Goal: Task Accomplishment & Management: Manage account settings

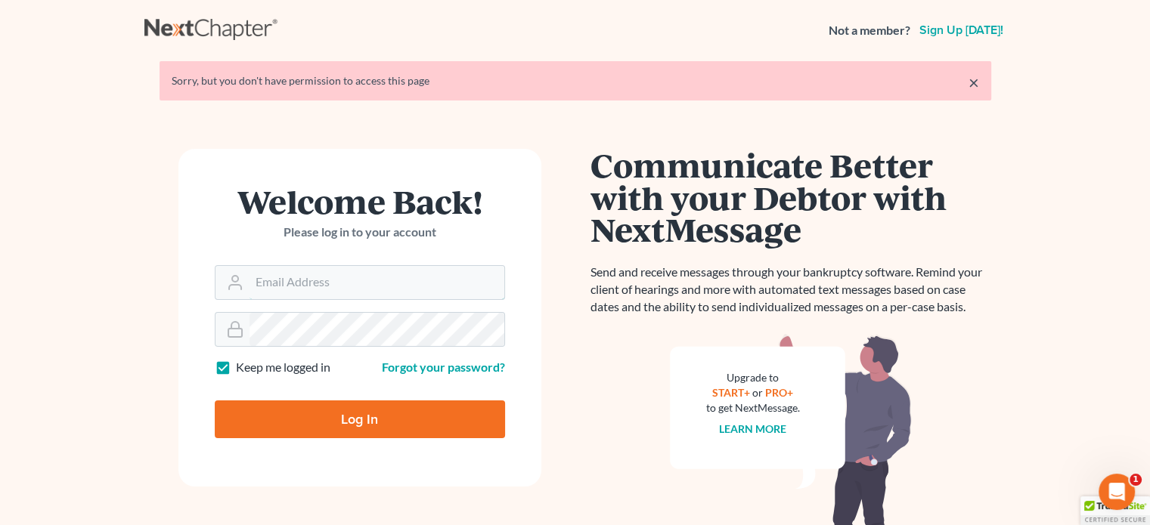
type input "[PERSON_NAME][EMAIL_ADDRESS][DOMAIN_NAME]"
click at [274, 423] on input "Log In" at bounding box center [360, 420] width 290 height 38
type input "Thinking..."
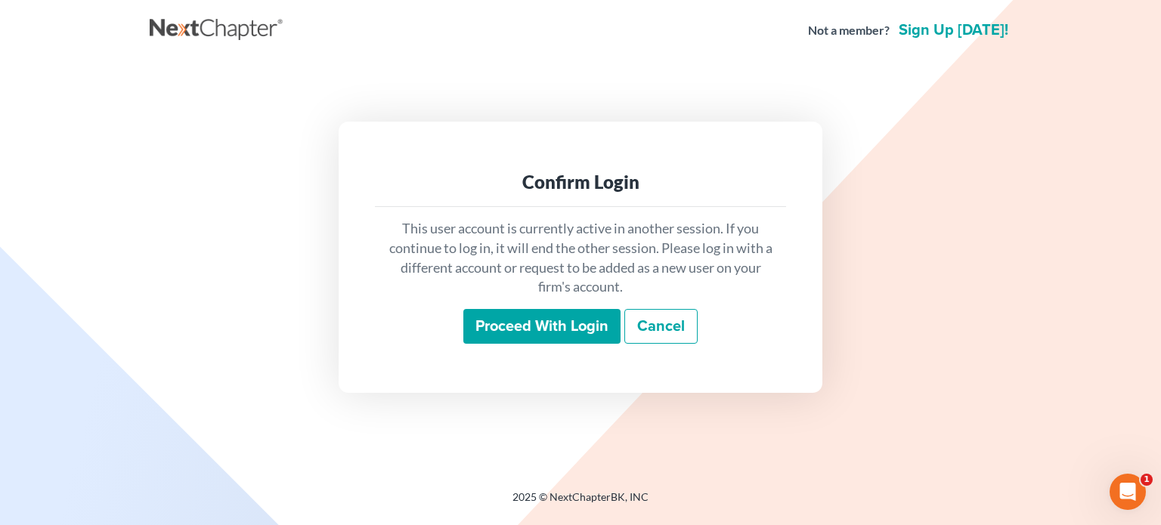
click at [511, 329] on input "Proceed with login" at bounding box center [541, 326] width 157 height 35
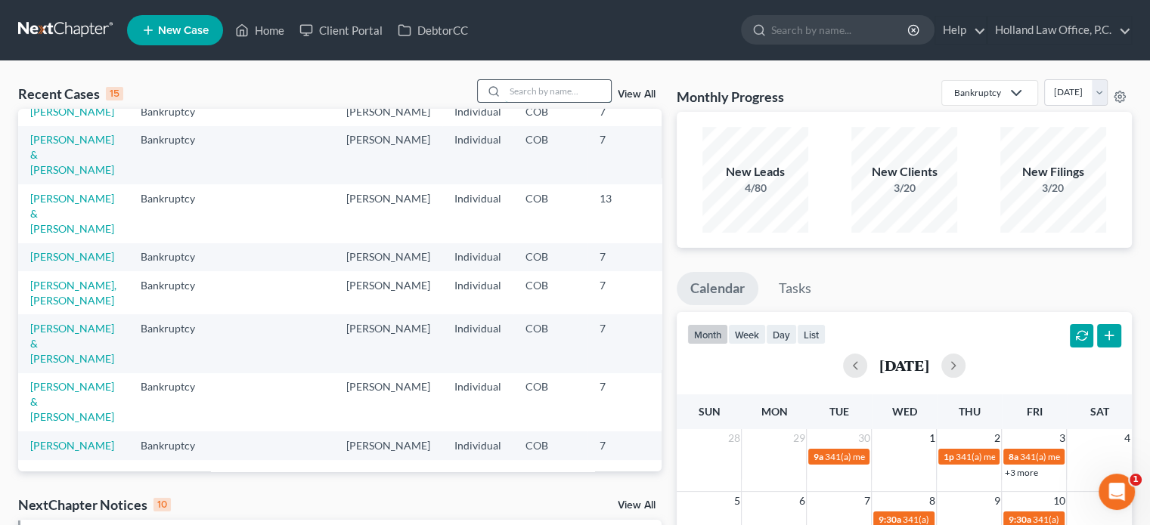
click at [522, 92] on input "search" at bounding box center [558, 91] width 106 height 22
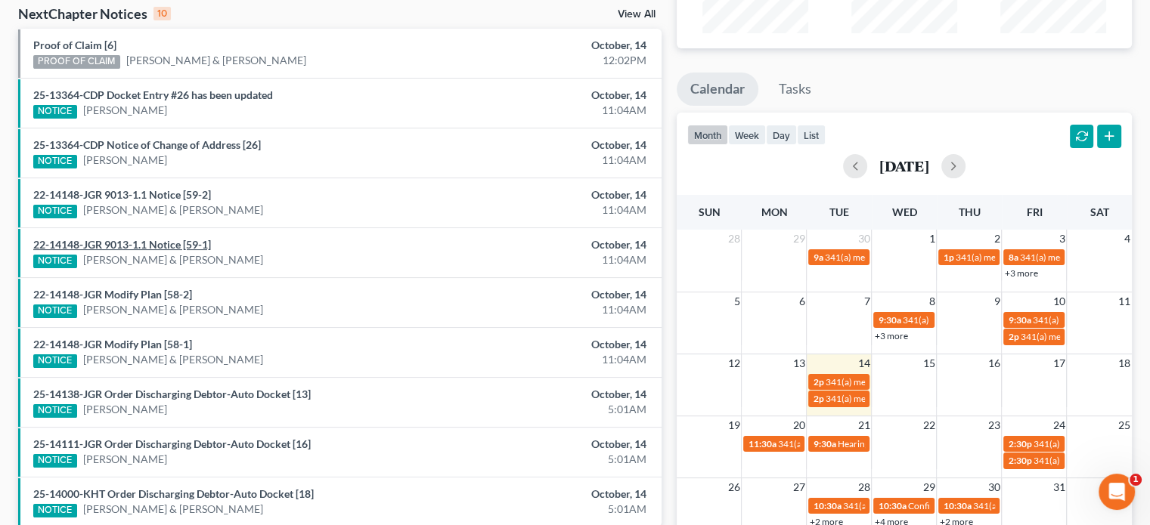
scroll to position [227, 0]
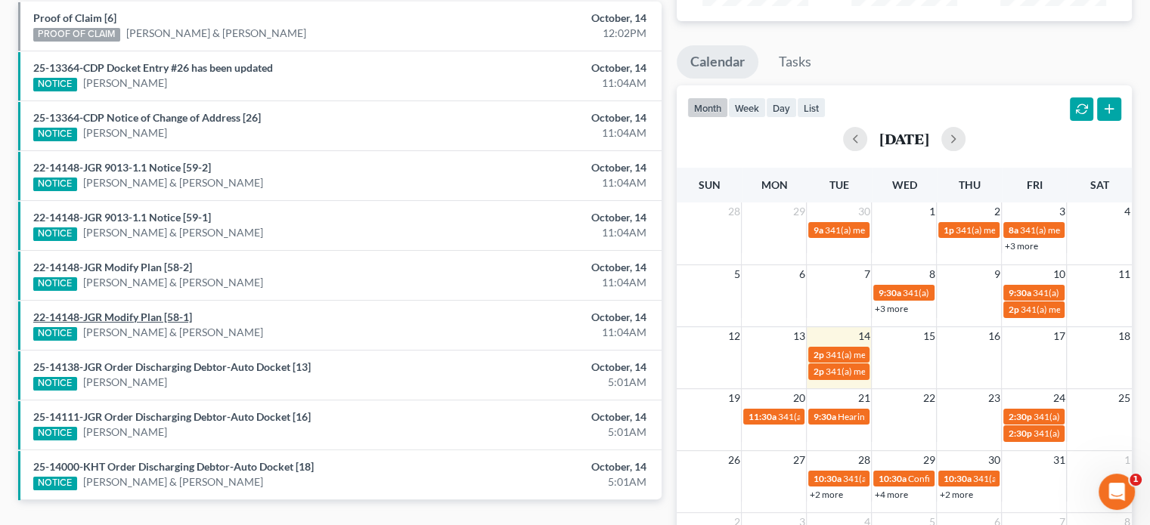
click at [153, 324] on link "22-14148-JGR Modify Plan [58-1]" at bounding box center [112, 317] width 159 height 13
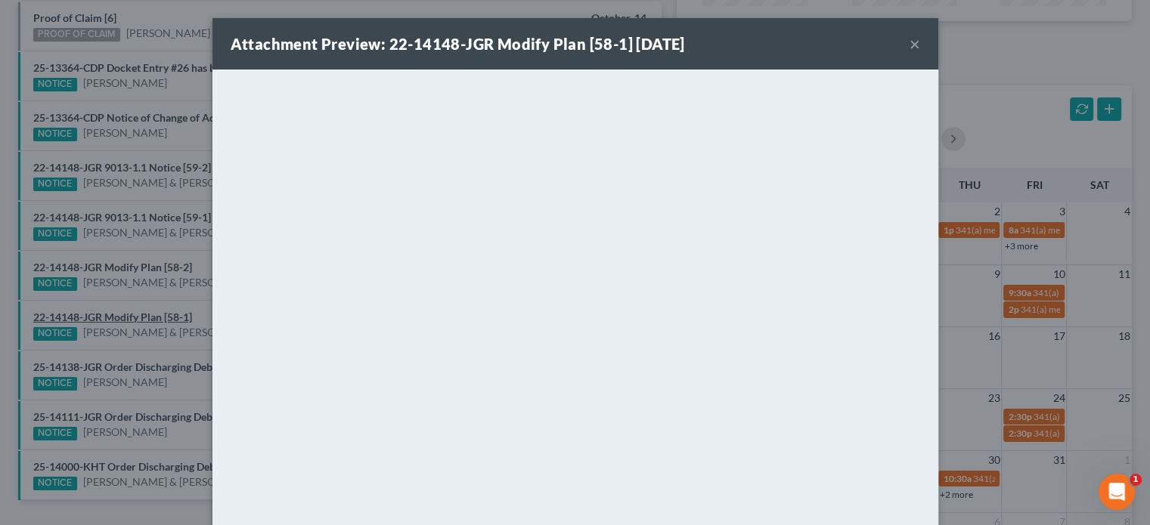
scroll to position [215, 0]
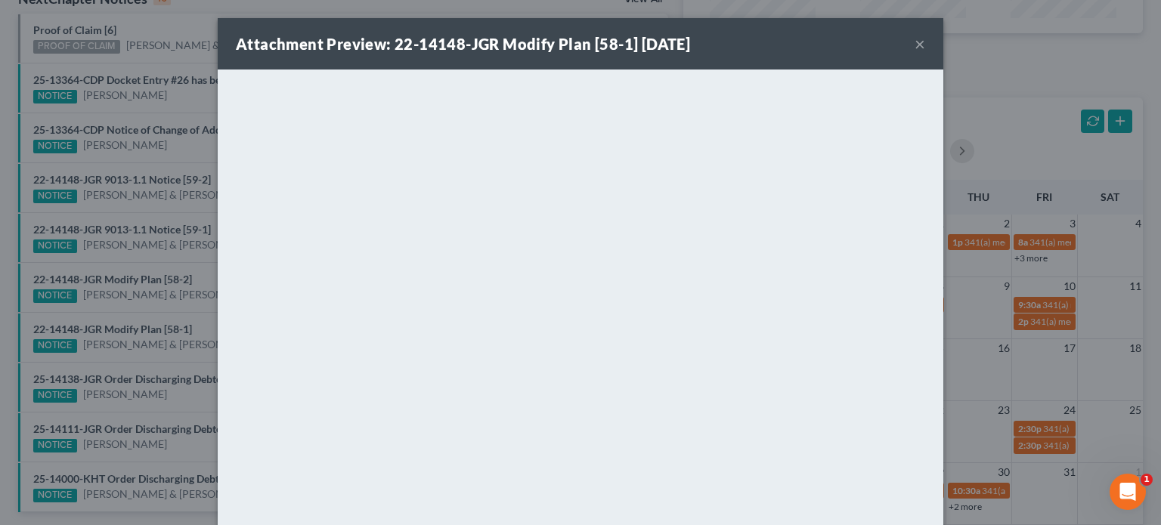
click at [915, 48] on button "×" at bounding box center [920, 44] width 11 height 18
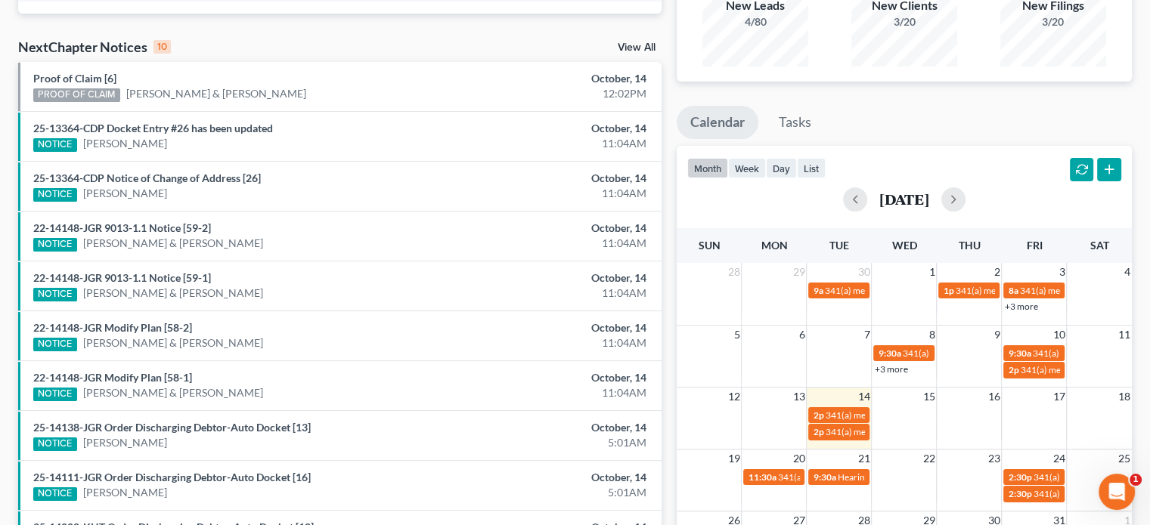
scroll to position [139, 0]
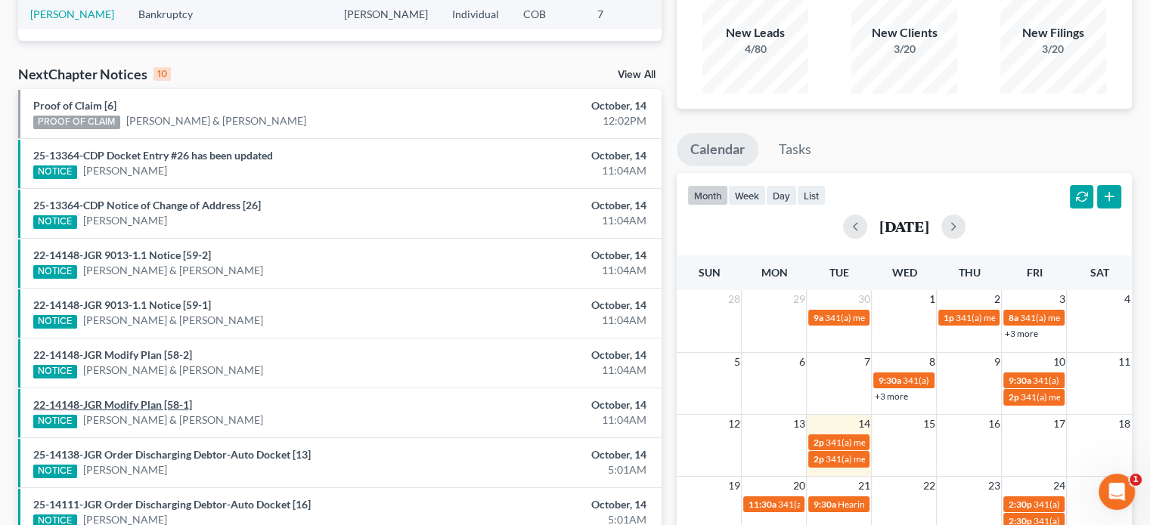
click at [160, 411] on link "22-14148-JGR Modify Plan [58-1]" at bounding box center [112, 404] width 159 height 13
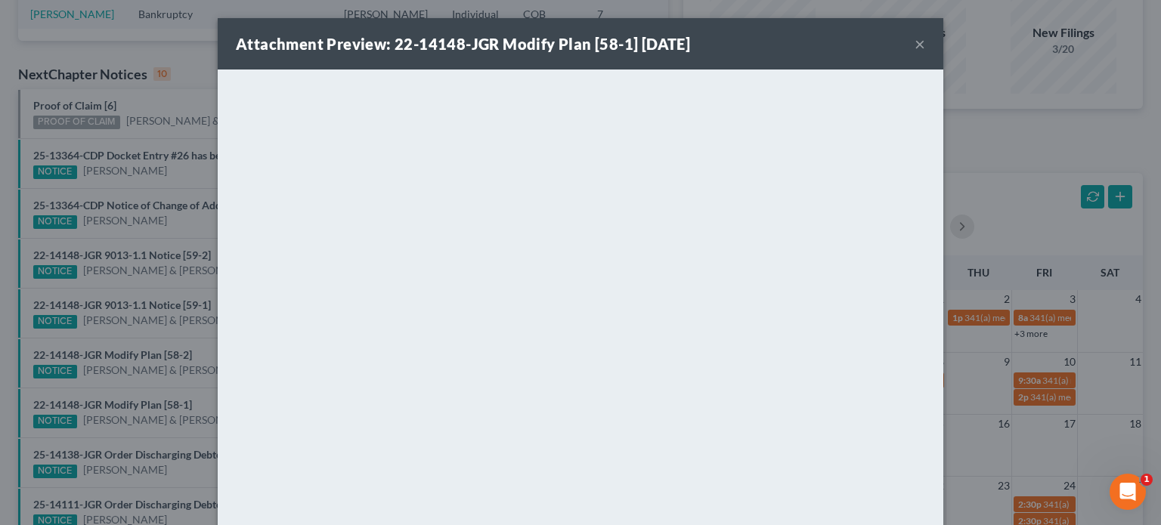
click at [915, 45] on button "×" at bounding box center [920, 44] width 11 height 18
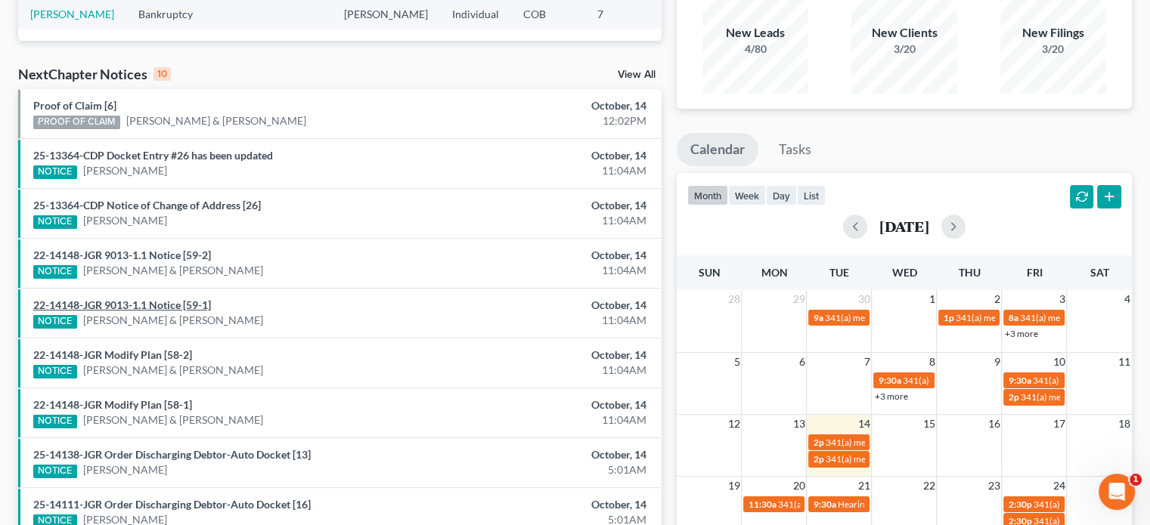
click at [183, 311] on link "22-14148-JGR 9013-1.1 Notice [59-1]" at bounding box center [122, 305] width 178 height 13
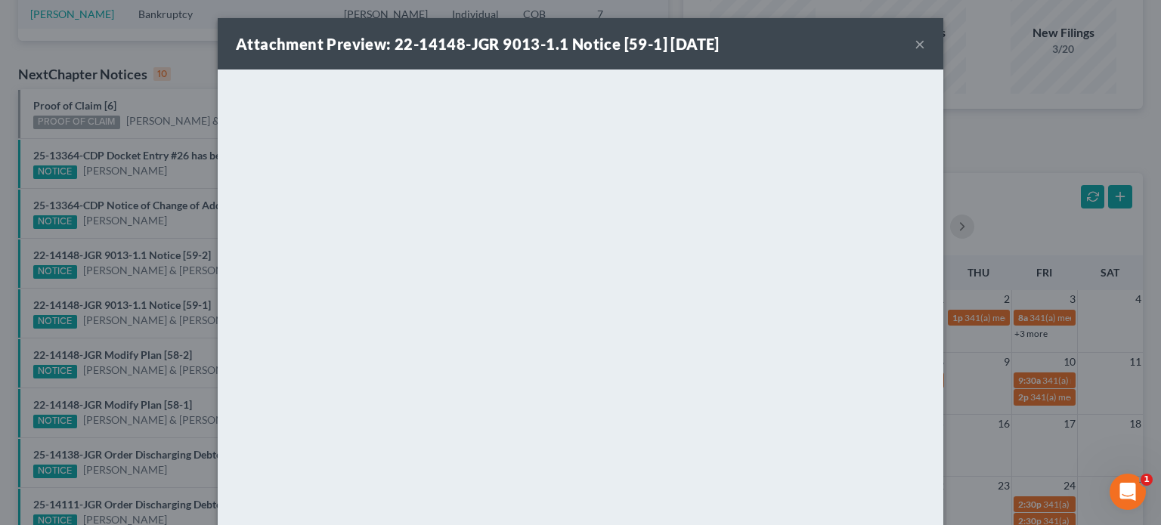
click at [915, 42] on button "×" at bounding box center [920, 44] width 11 height 18
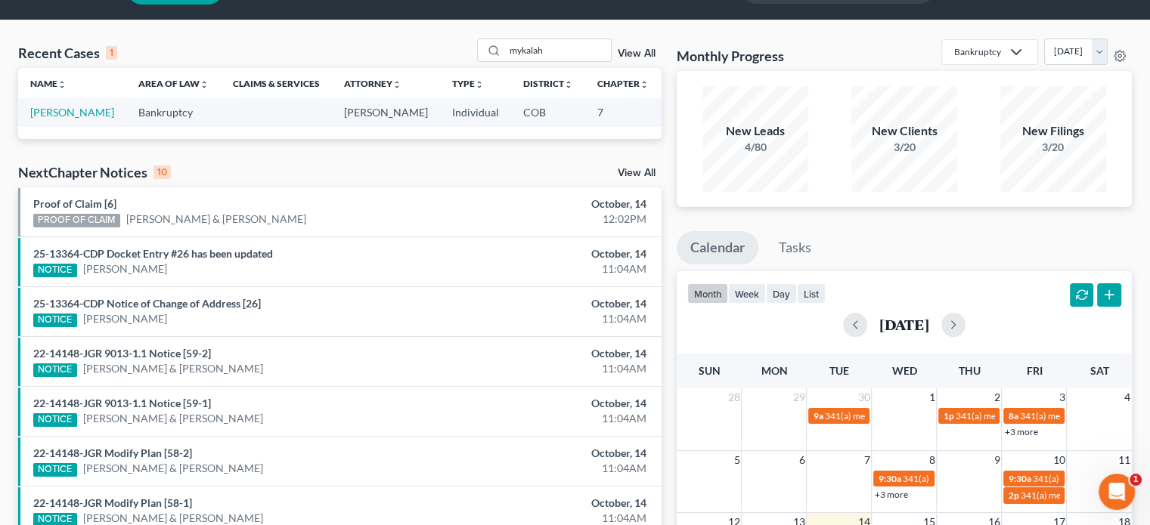
scroll to position [0, 0]
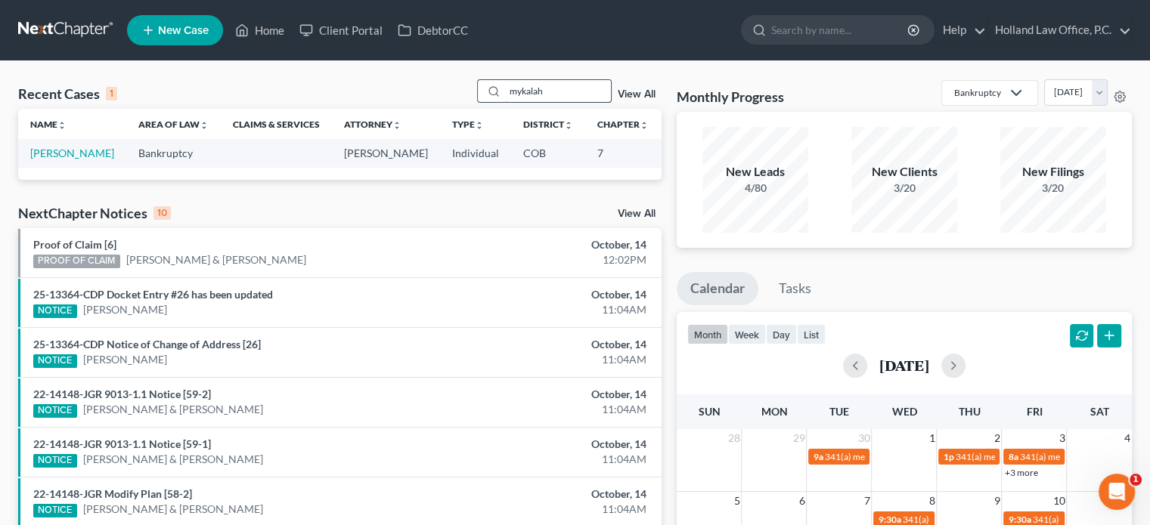
click at [549, 91] on input "mykalah" at bounding box center [558, 91] width 106 height 22
type input "m"
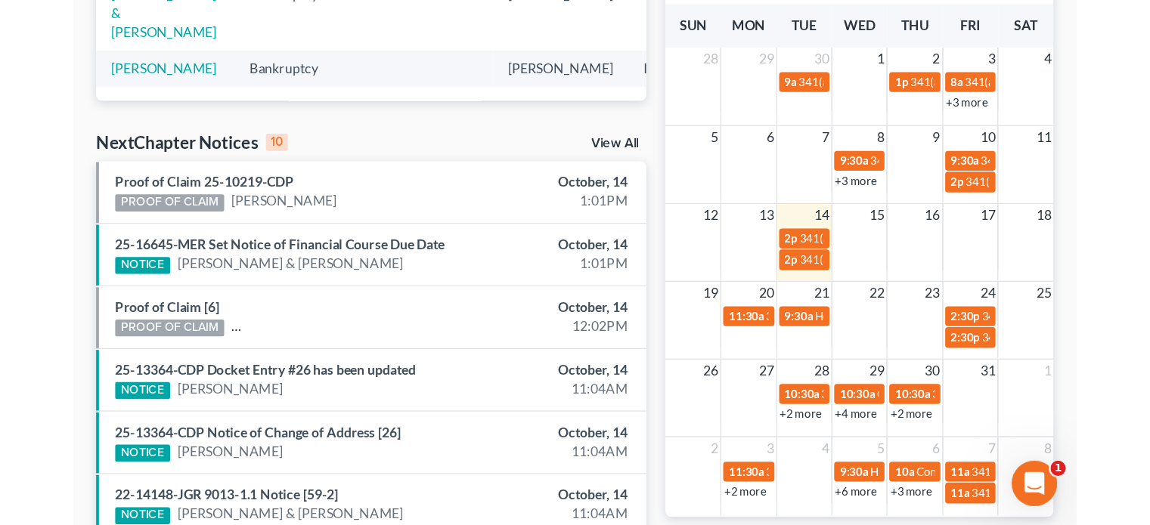
scroll to position [454, 0]
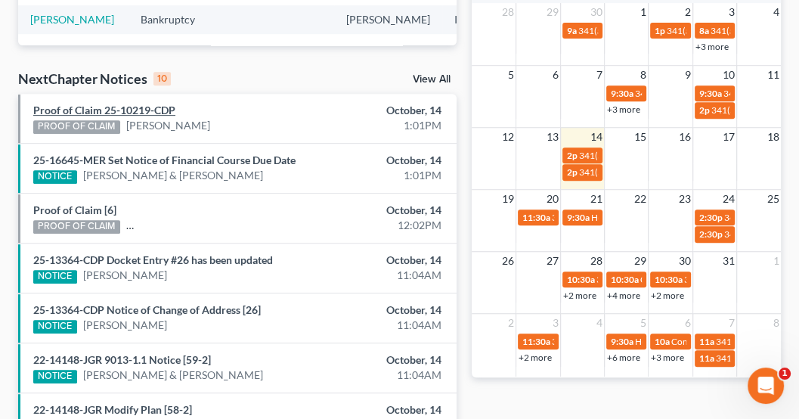
click at [142, 108] on link "Proof of Claim 25-10219-CDP" at bounding box center [104, 110] width 142 height 13
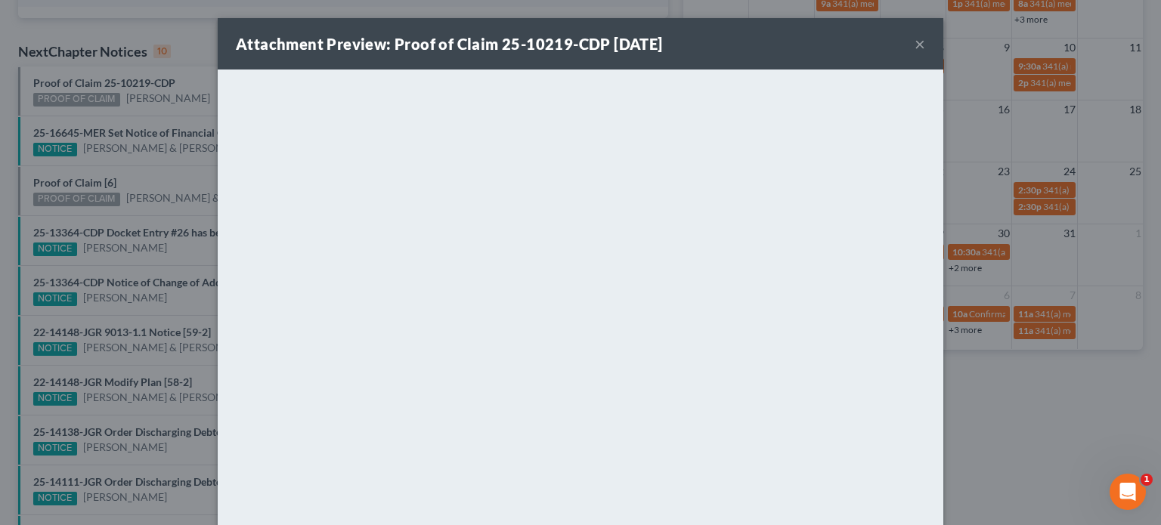
click at [810, 48] on div "Attachment Preview: Proof of Claim 25-10219-CDP 10/14/2025 ×" at bounding box center [581, 43] width 726 height 51
click at [810, 47] on button "×" at bounding box center [920, 44] width 11 height 18
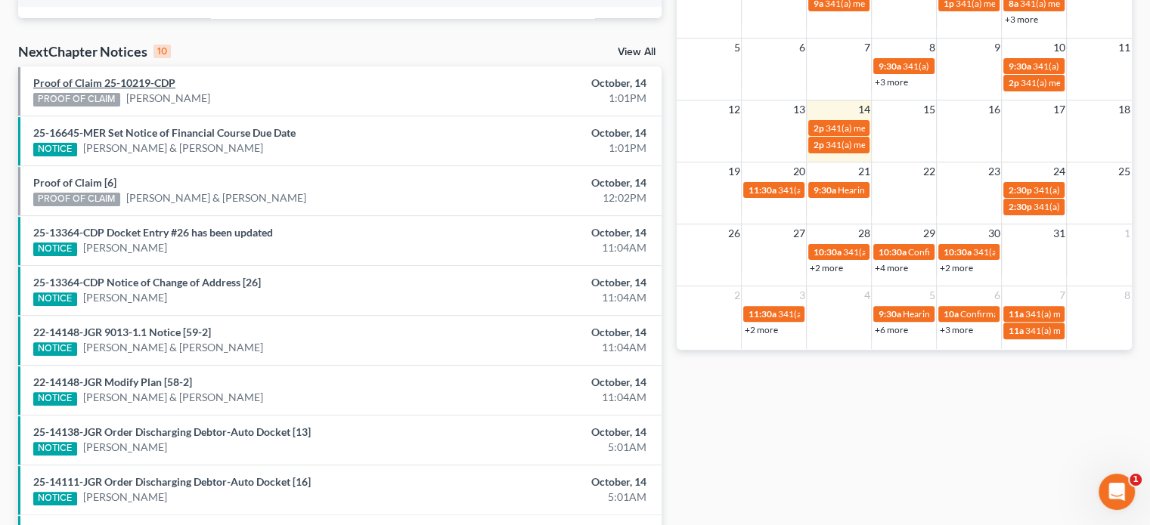
click at [127, 84] on link "Proof of Claim 25-10219-CDP" at bounding box center [104, 82] width 142 height 13
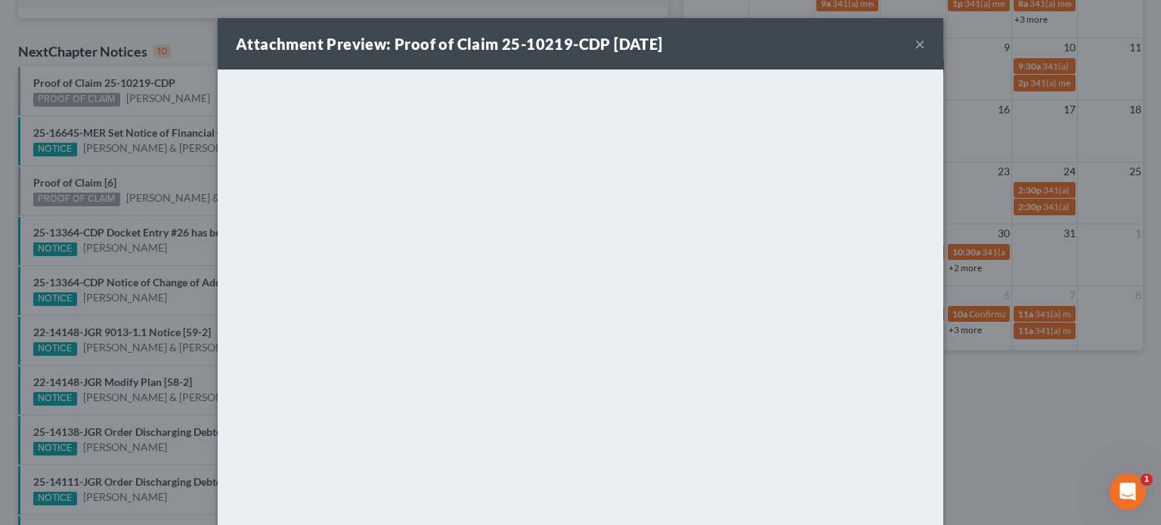
click at [810, 44] on button "×" at bounding box center [920, 44] width 11 height 18
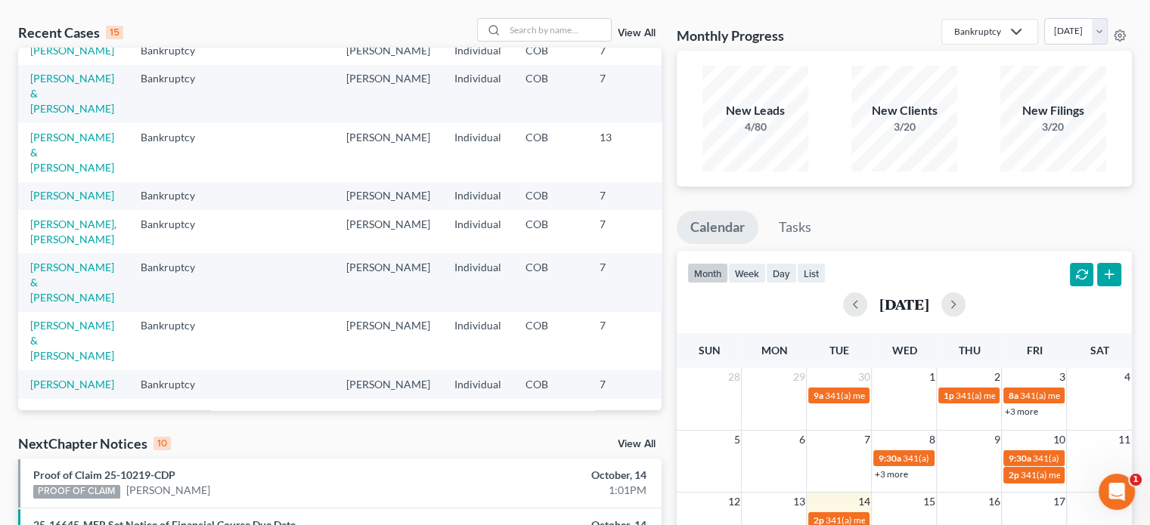
scroll to position [0, 0]
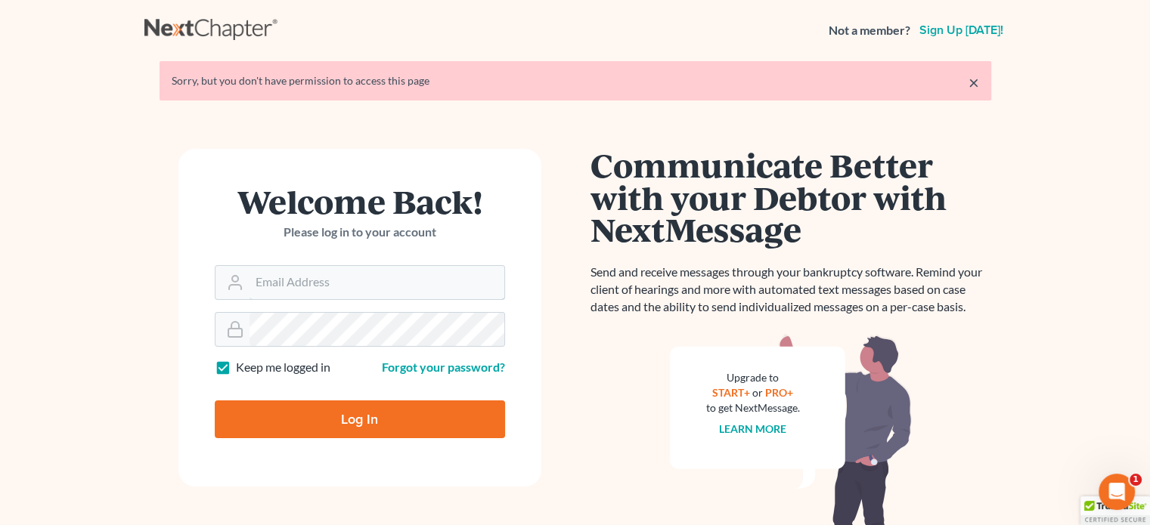
type input "[PERSON_NAME][EMAIL_ADDRESS][DOMAIN_NAME]"
click at [342, 413] on input "Log In" at bounding box center [360, 420] width 290 height 38
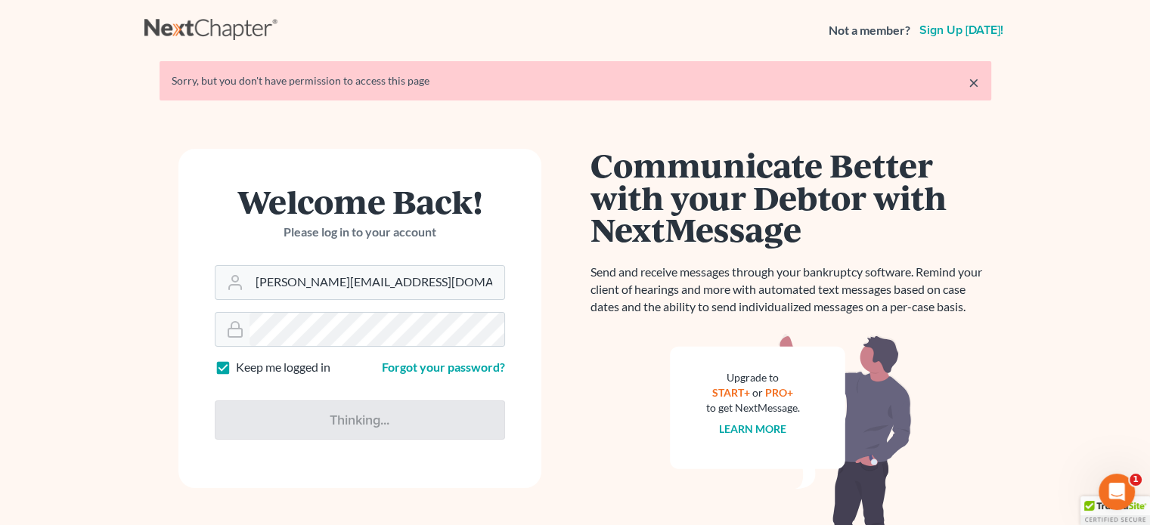
type input "Thinking..."
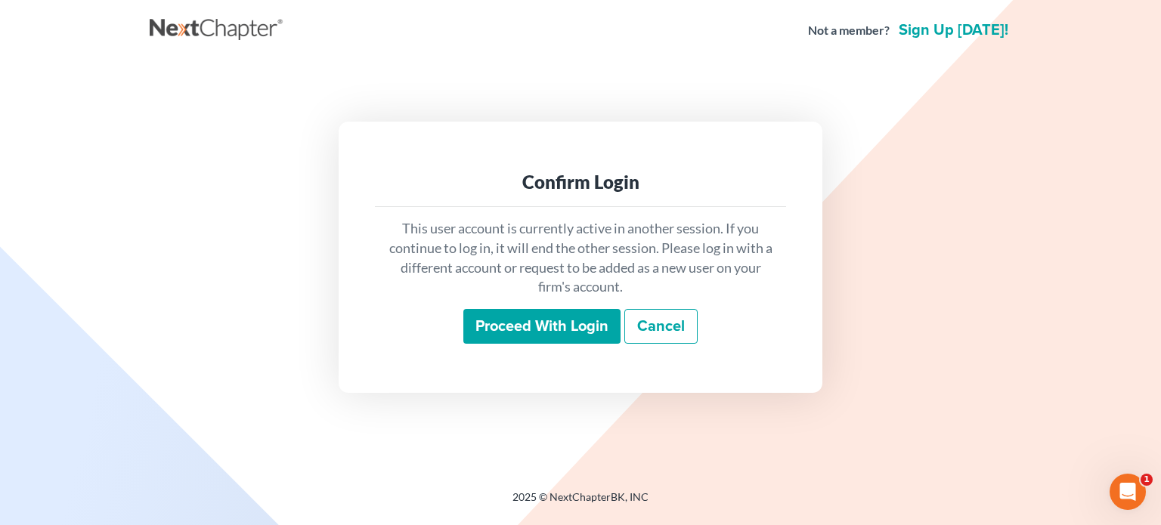
click at [500, 323] on input "Proceed with login" at bounding box center [541, 326] width 157 height 35
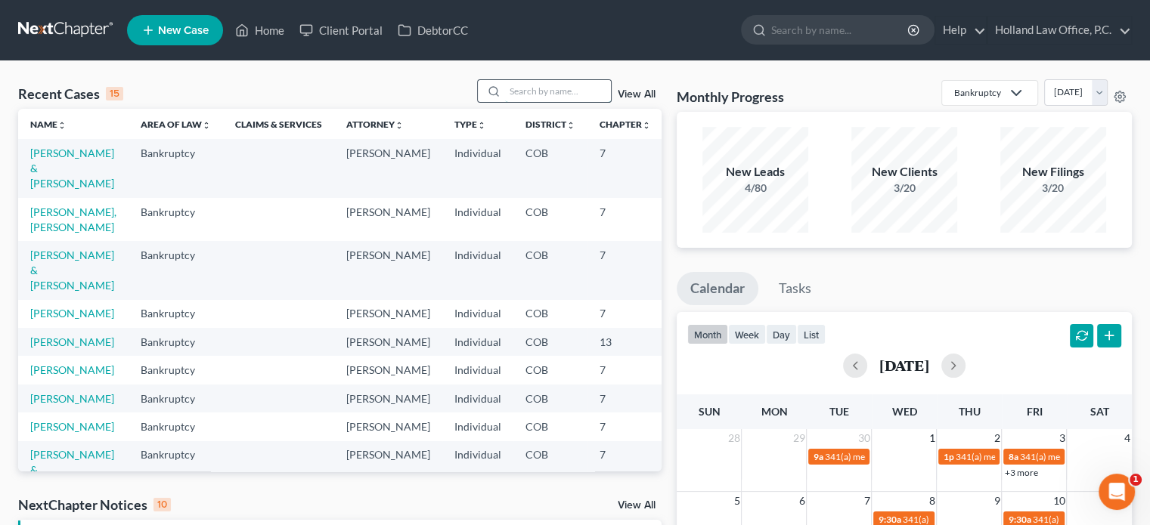
click at [515, 88] on input "search" at bounding box center [558, 91] width 106 height 22
paste input "McGuigan"
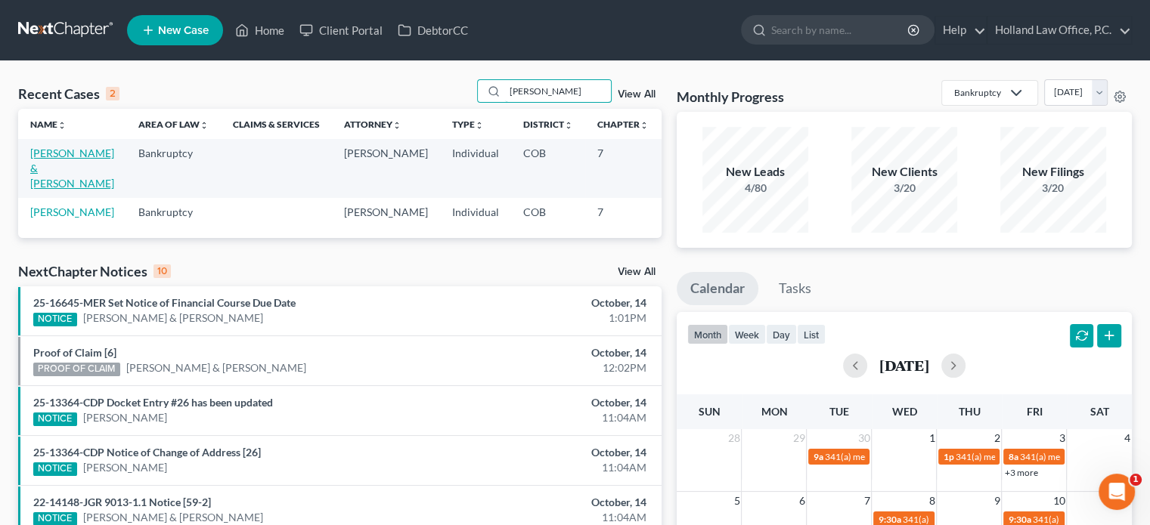
type input "McGuigan"
click at [51, 168] on link "[PERSON_NAME] & [PERSON_NAME]" at bounding box center [72, 168] width 84 height 43
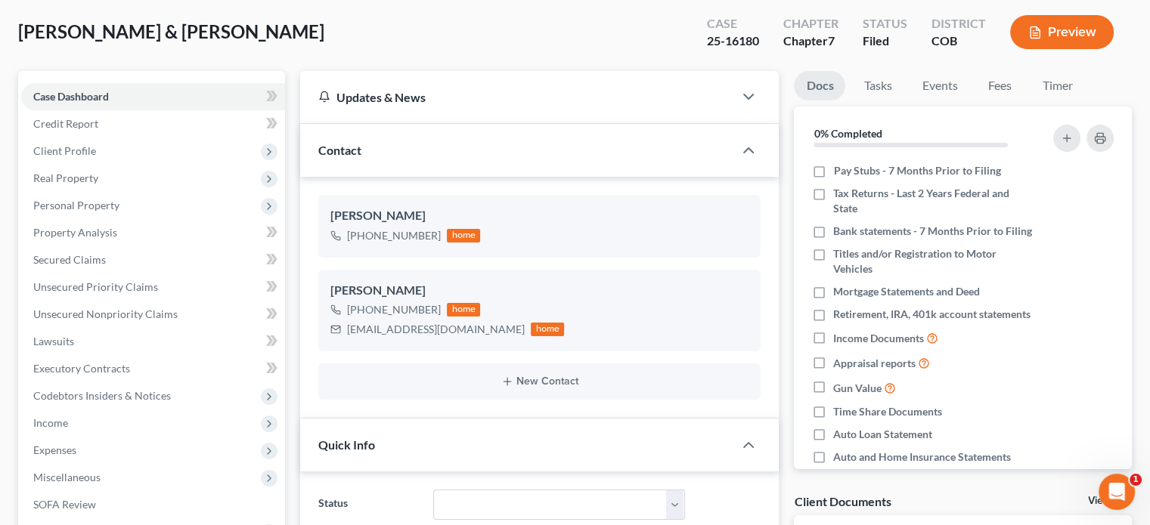
scroll to position [302, 0]
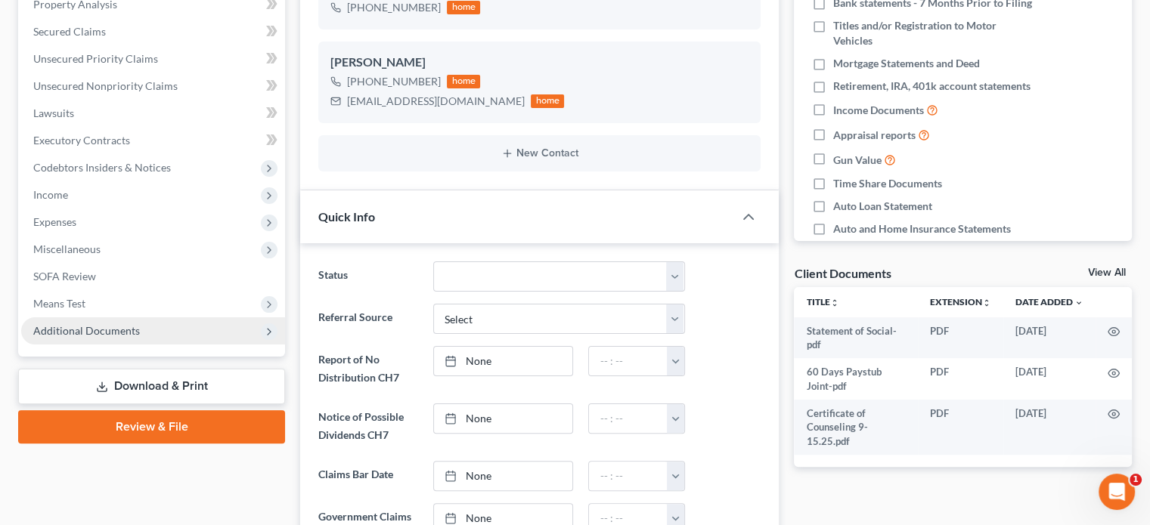
click at [79, 329] on span "Additional Documents" at bounding box center [86, 330] width 107 height 13
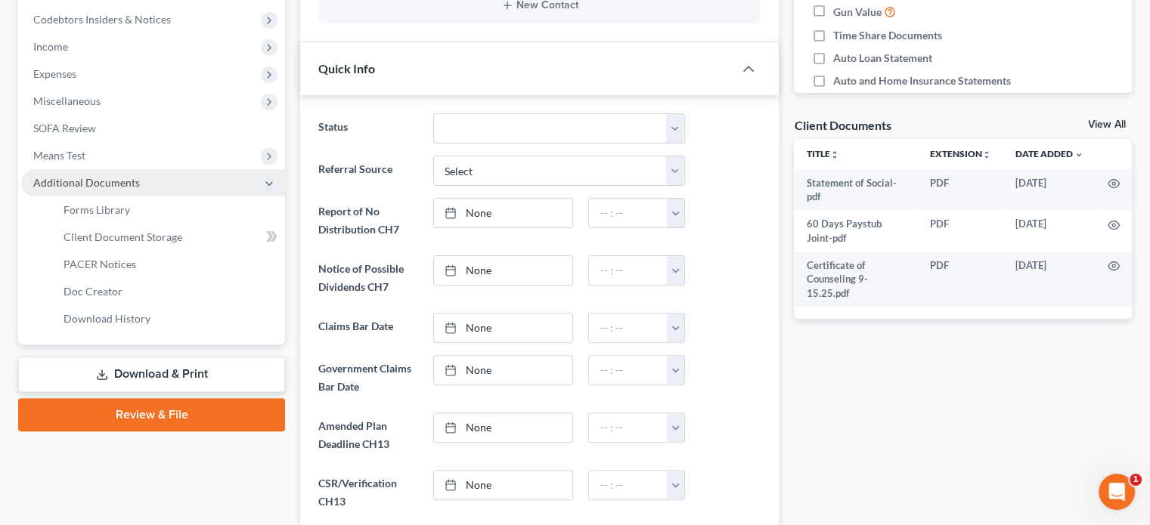
scroll to position [454, 0]
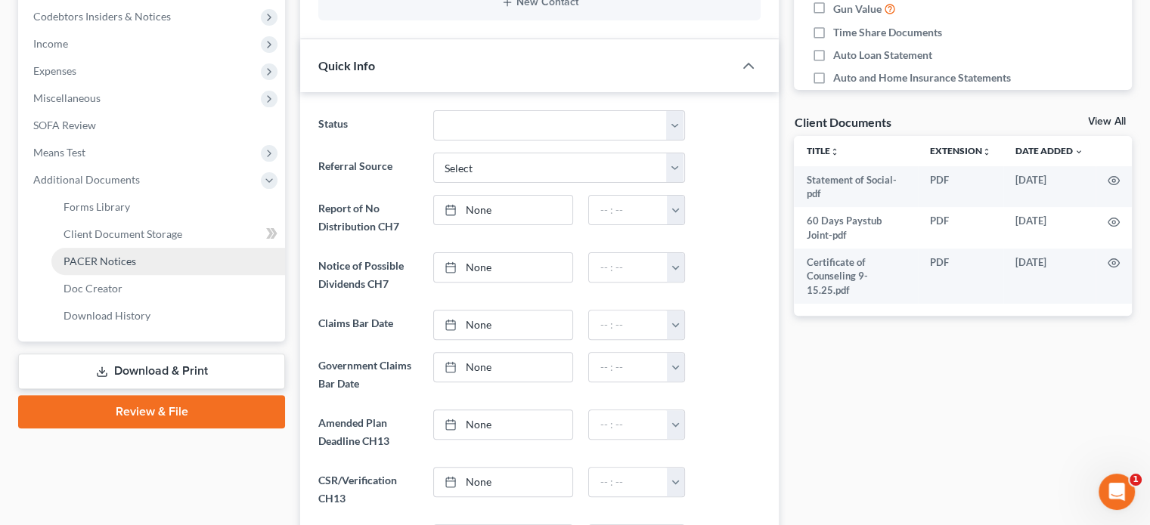
click at [87, 264] on span "PACER Notices" at bounding box center [100, 261] width 73 height 13
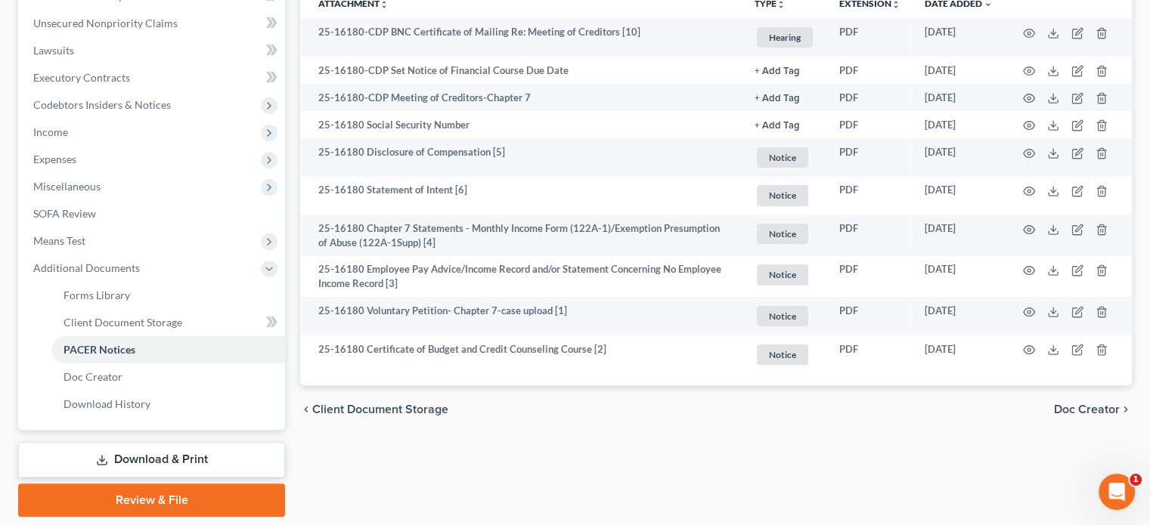
scroll to position [413, 0]
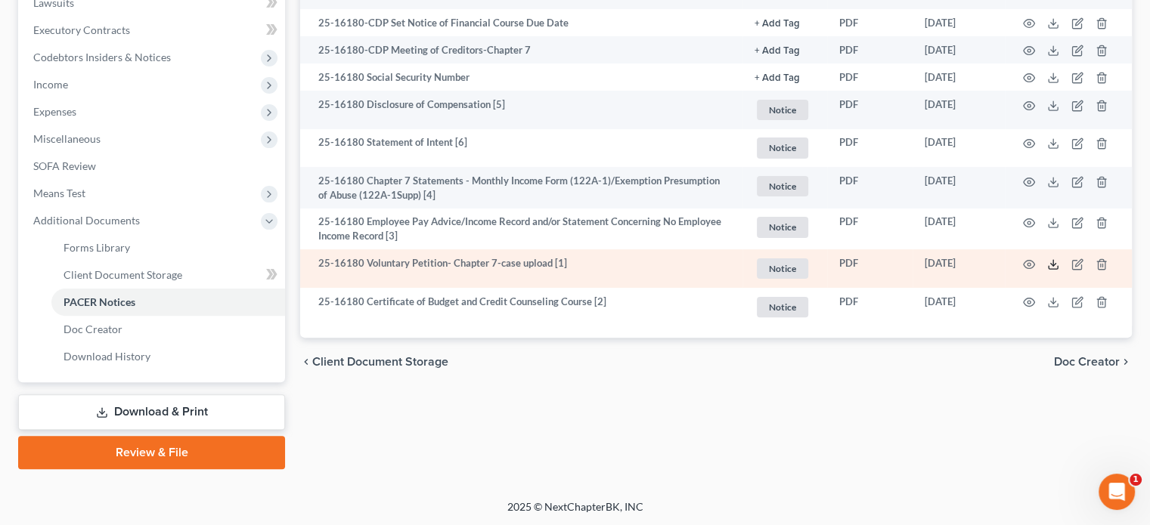
click at [1055, 263] on polyline at bounding box center [1053, 264] width 5 height 2
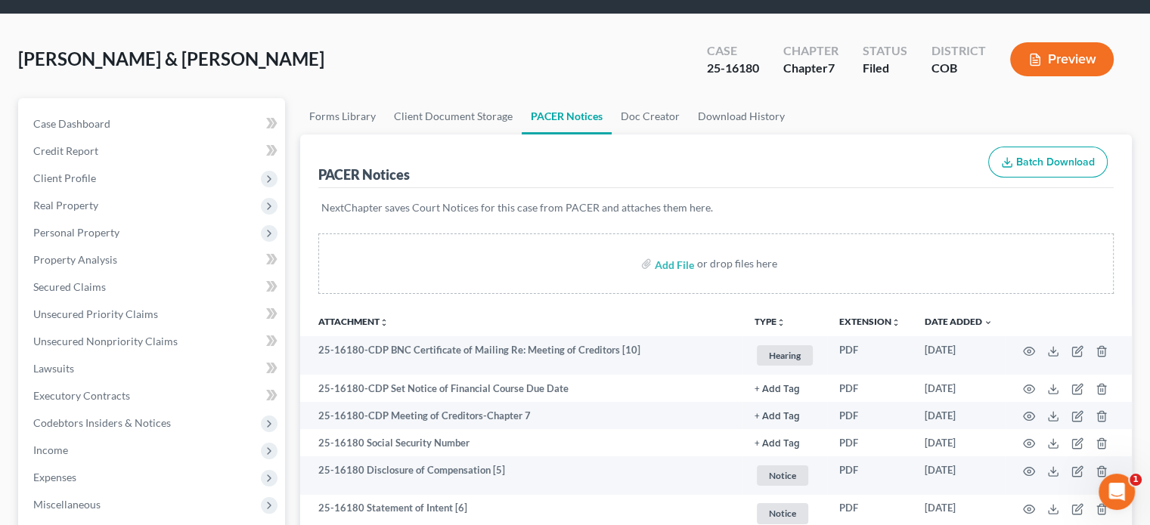
scroll to position [35, 0]
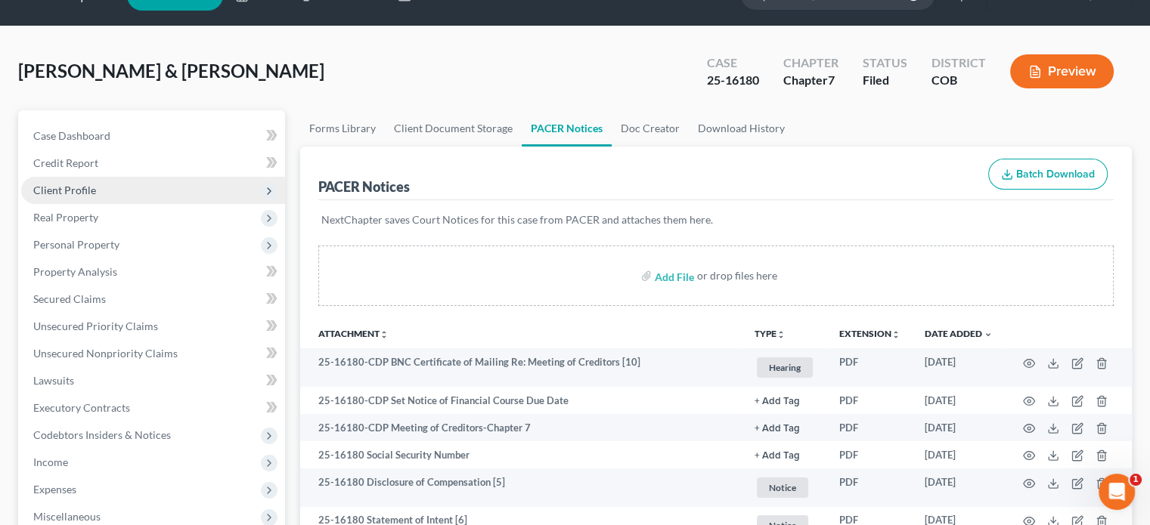
click at [93, 193] on span "Client Profile" at bounding box center [64, 190] width 63 height 13
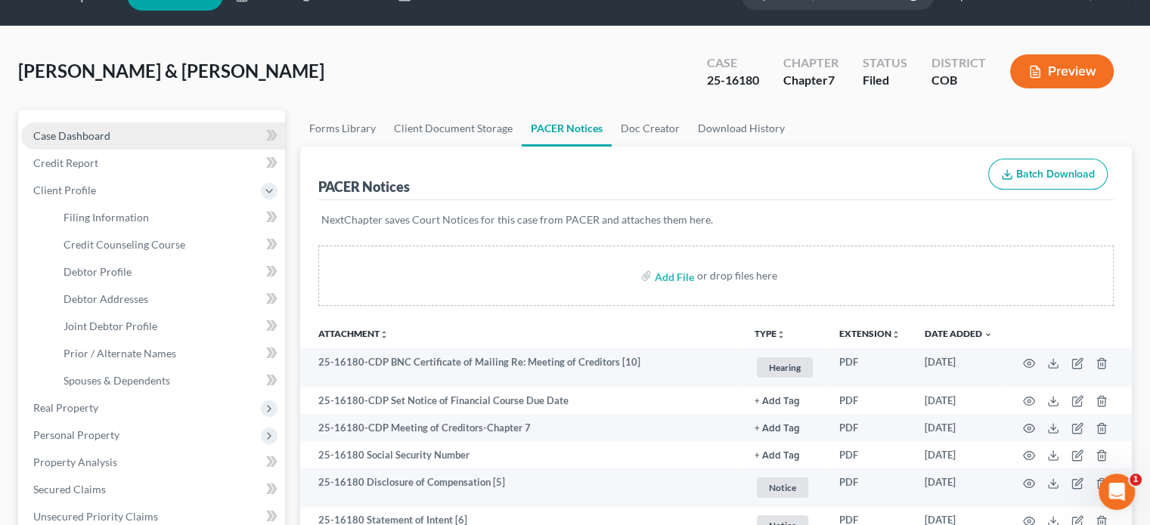
click at [93, 139] on span "Case Dashboard" at bounding box center [71, 135] width 77 height 13
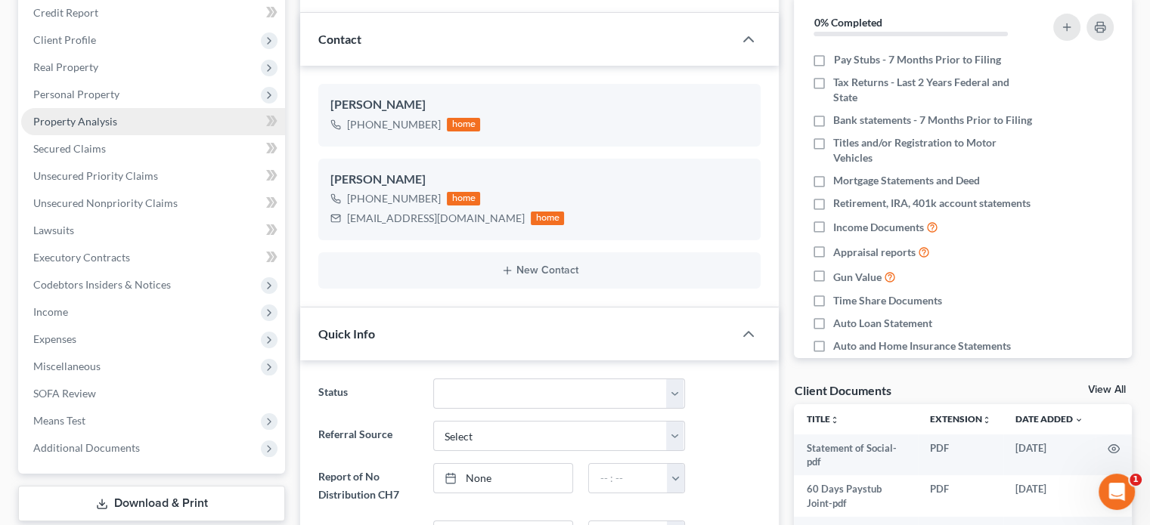
scroll to position [151, 0]
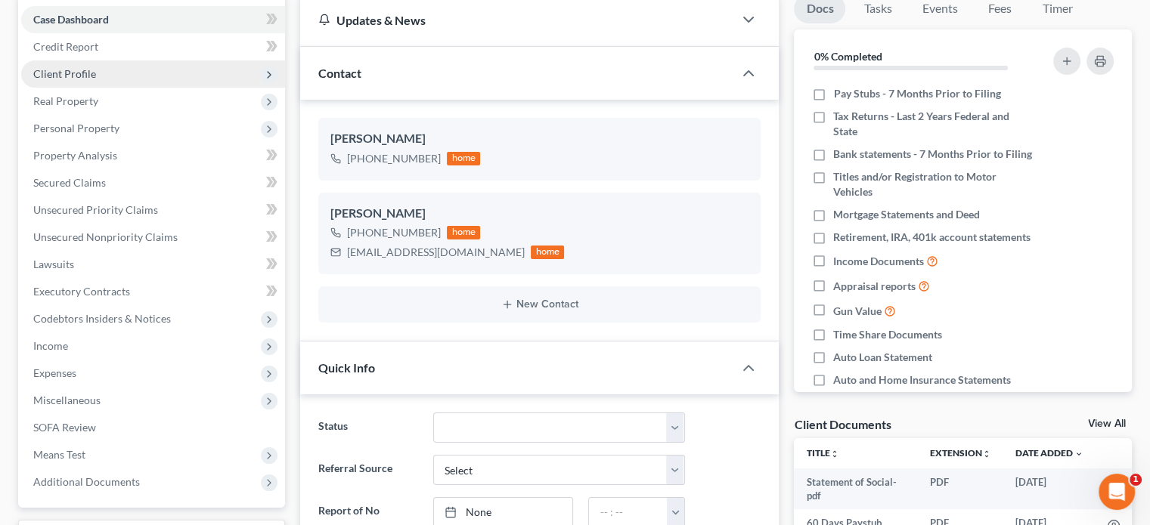
click at [70, 76] on span "Client Profile" at bounding box center [64, 73] width 63 height 13
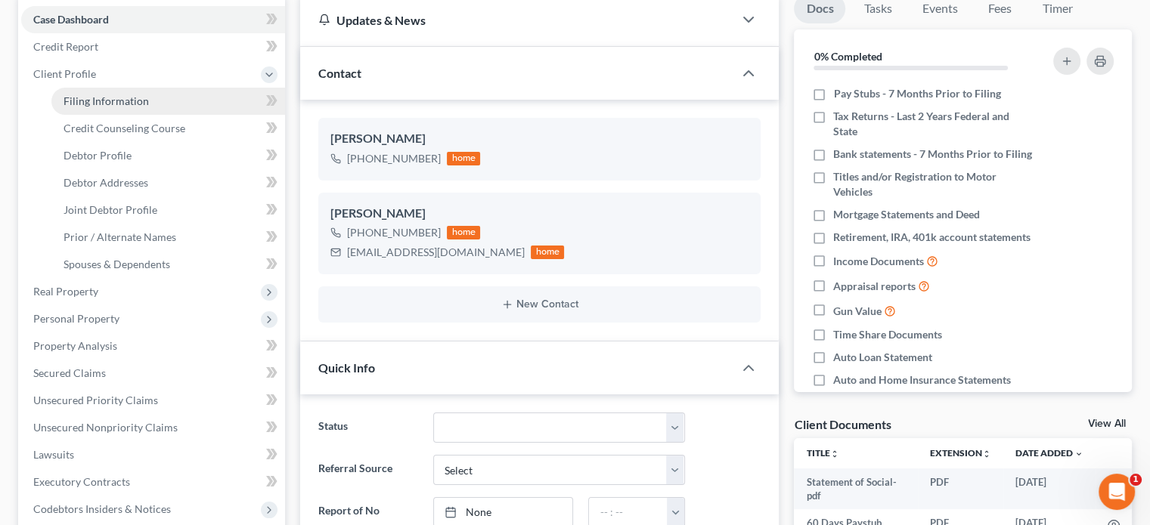
click at [85, 100] on span "Filing Information" at bounding box center [106, 101] width 85 height 13
select select "1"
select select "0"
select select "5"
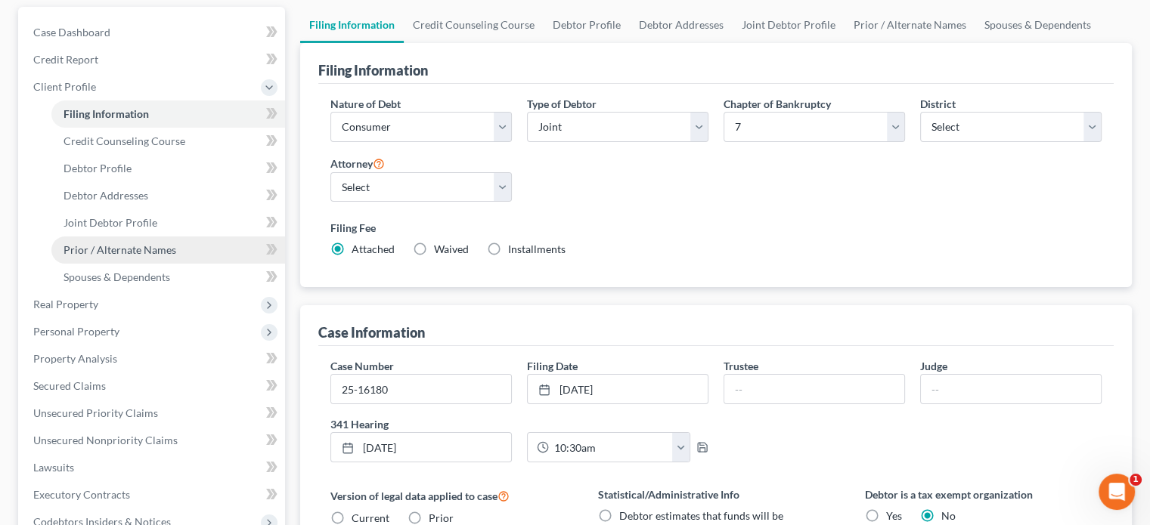
scroll to position [136, 0]
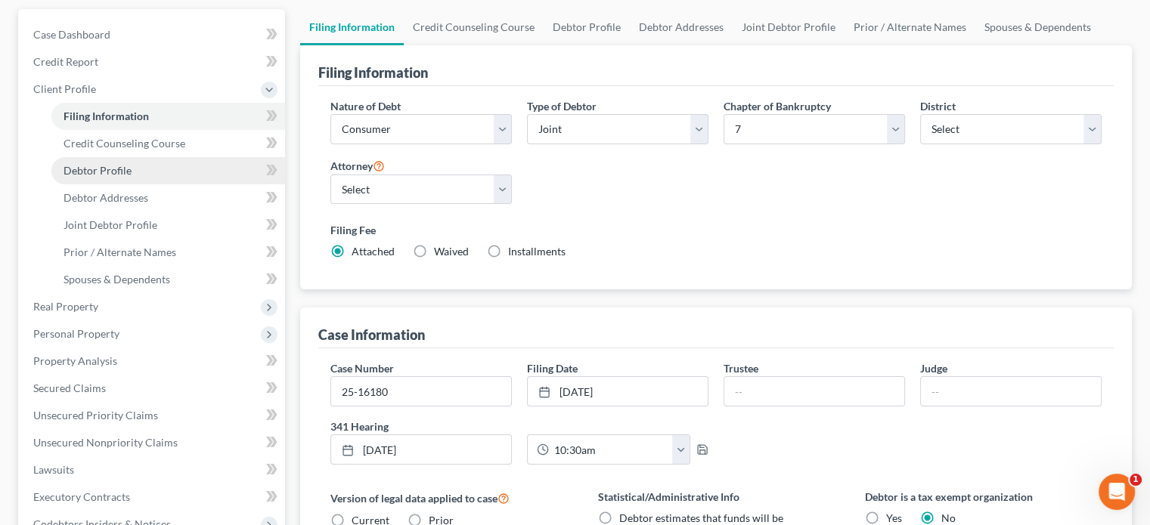
click at [121, 172] on span "Debtor Profile" at bounding box center [98, 170] width 68 height 13
select select "1"
select select "3"
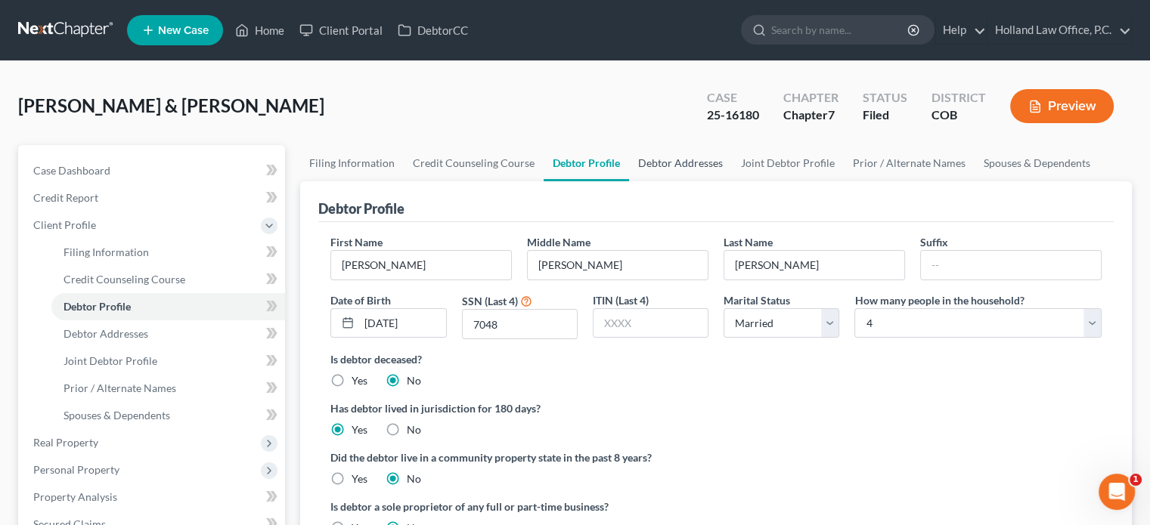
click at [685, 164] on link "Debtor Addresses" at bounding box center [680, 163] width 103 height 36
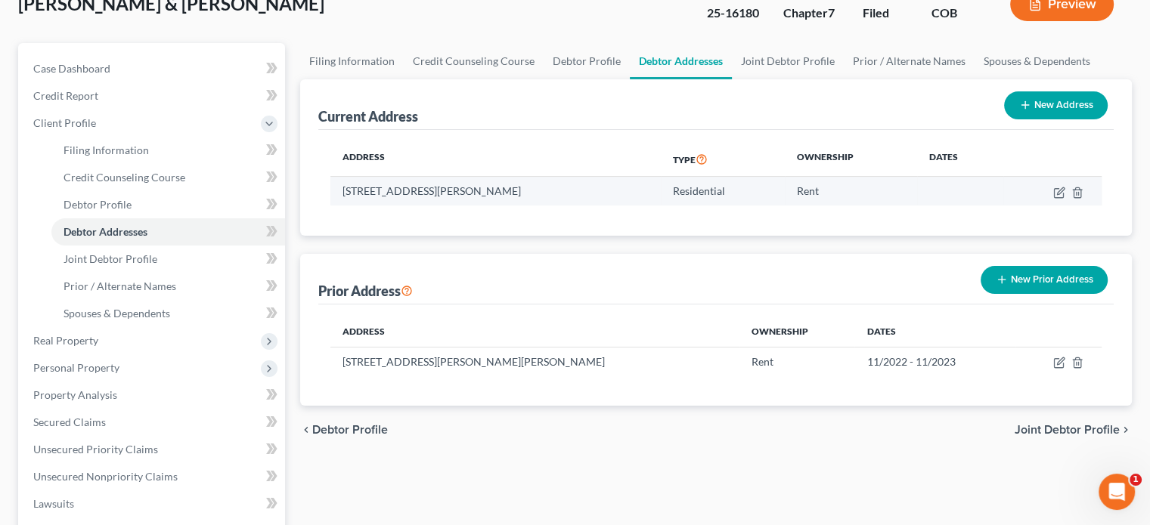
scroll to position [76, 0]
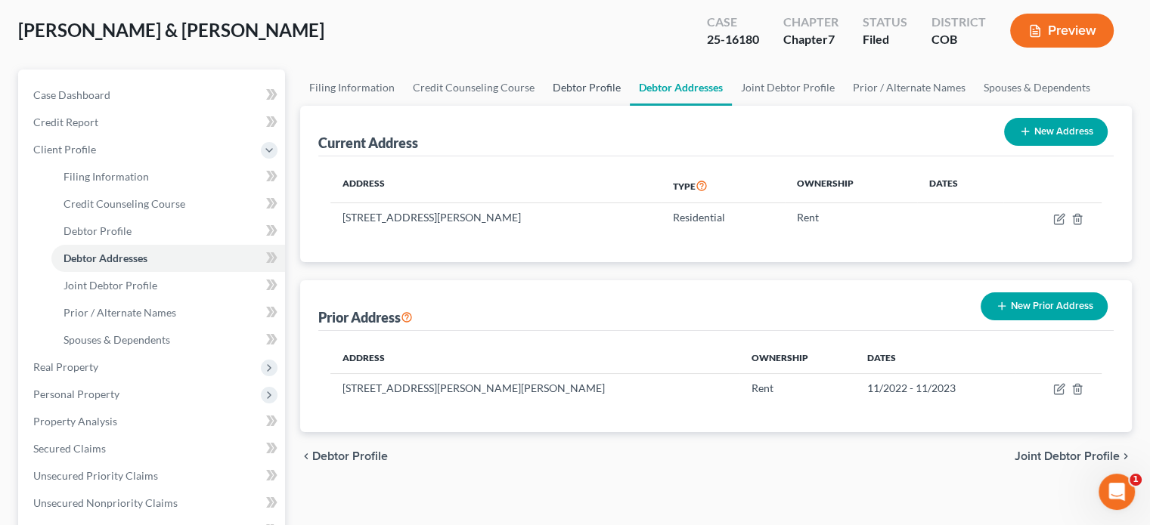
click at [570, 83] on link "Debtor Profile" at bounding box center [587, 88] width 86 height 36
select select "1"
select select "3"
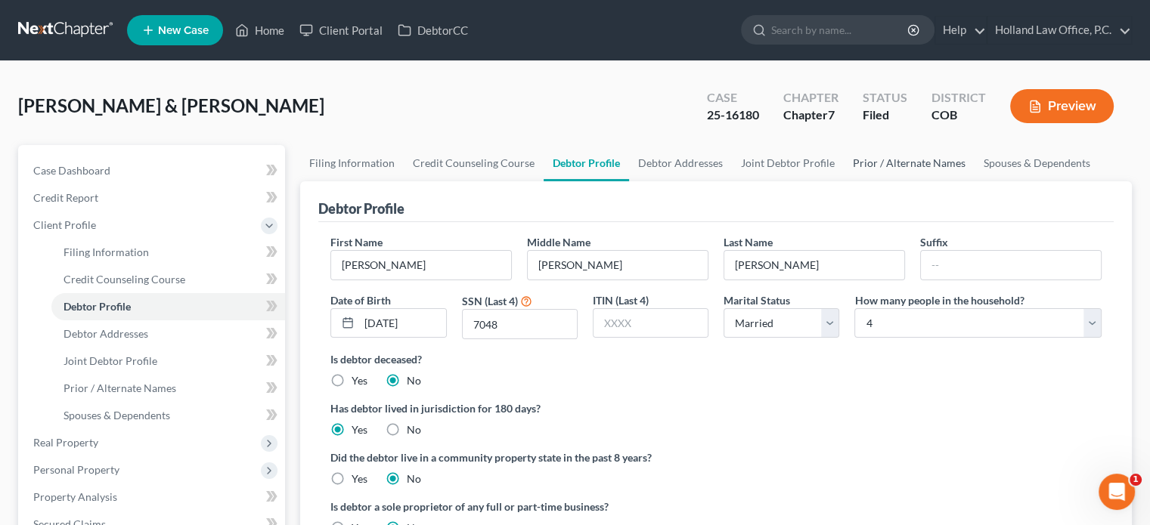
click at [880, 166] on link "Prior / Alternate Names" at bounding box center [909, 163] width 131 height 36
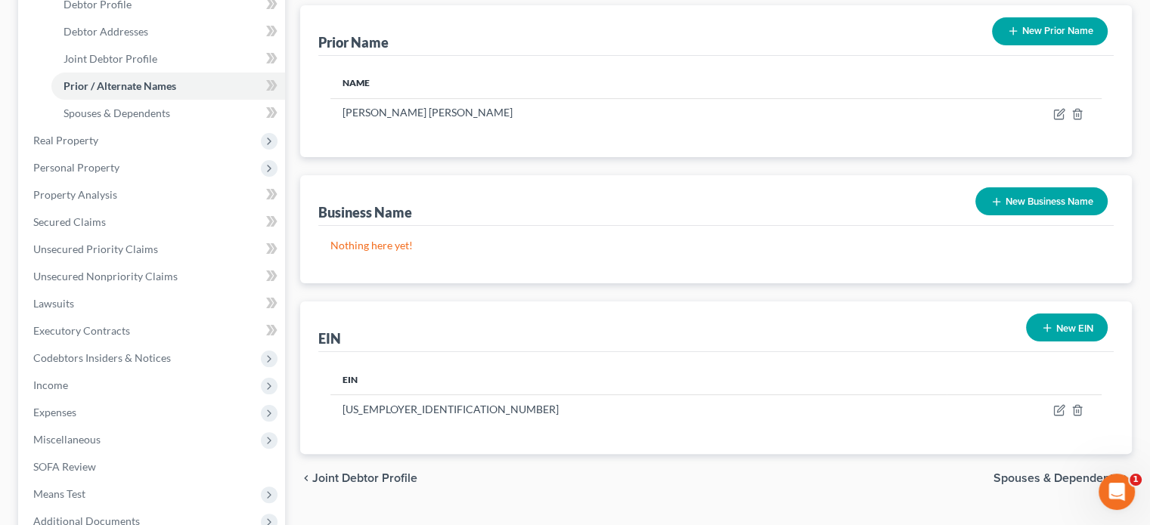
scroll to position [454, 0]
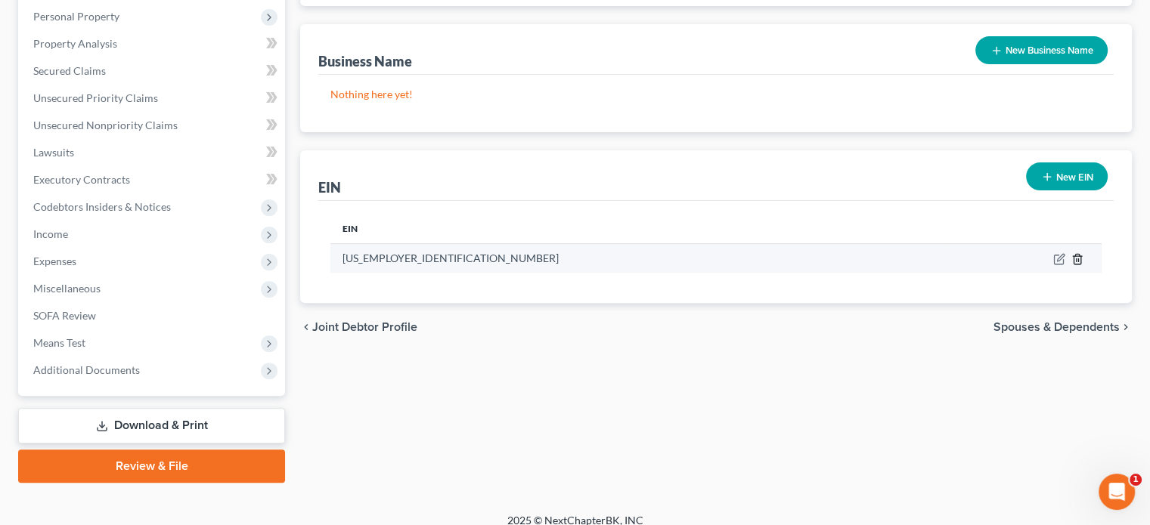
click at [1075, 259] on icon "button" at bounding box center [1077, 259] width 12 height 12
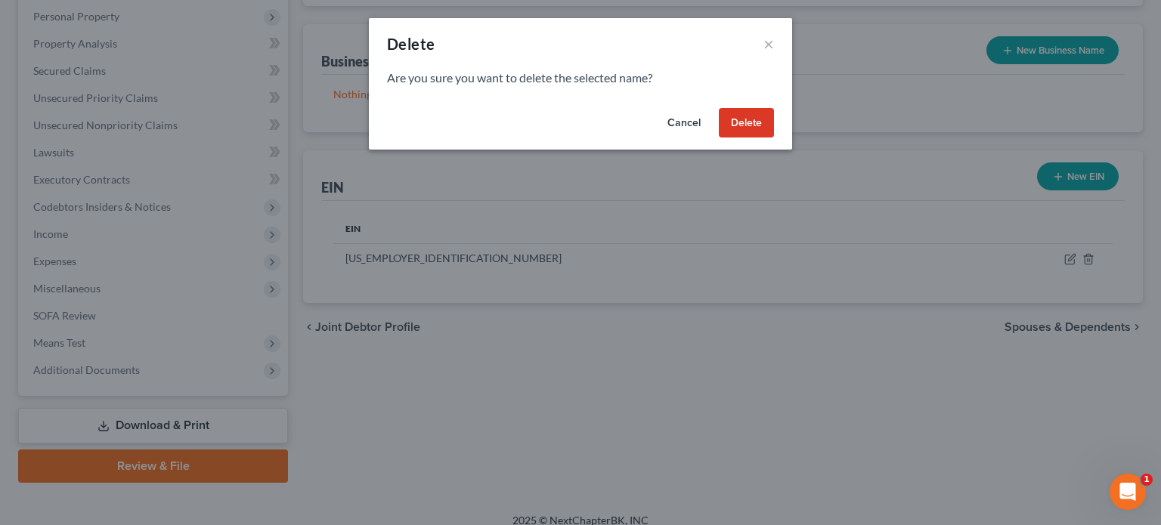
click at [754, 115] on button "Delete" at bounding box center [746, 123] width 55 height 30
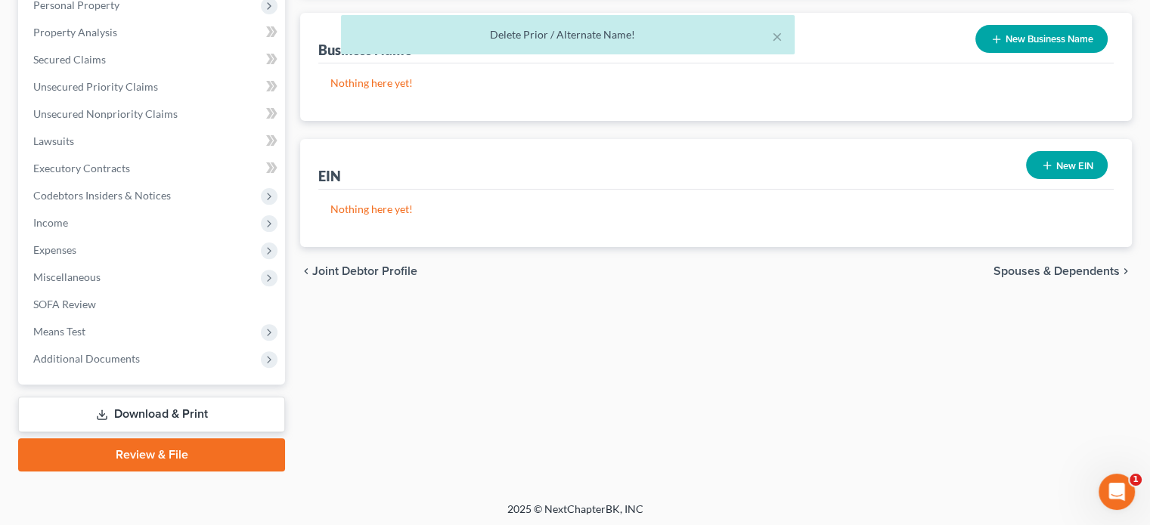
scroll to position [467, 0]
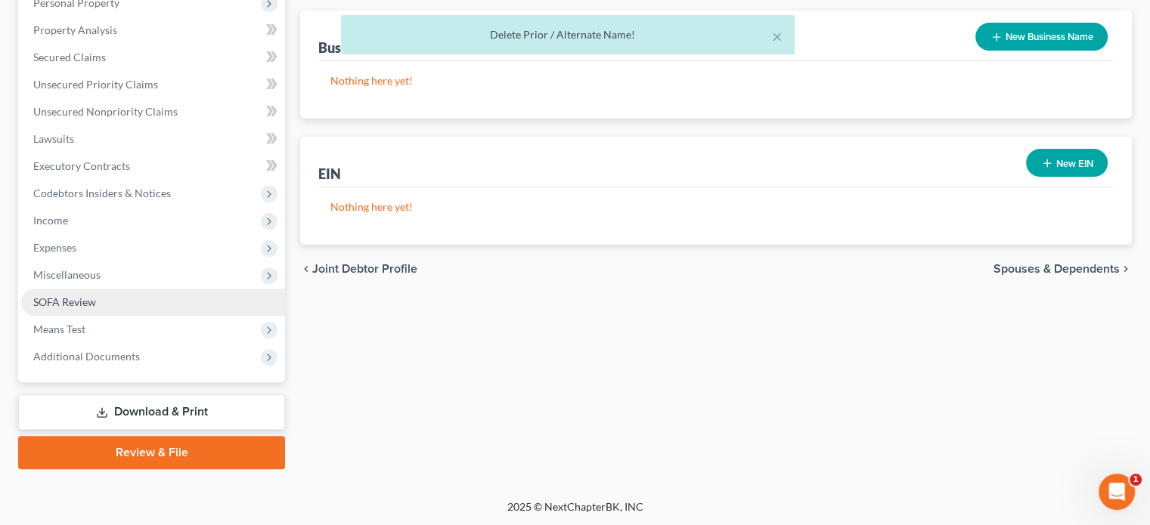
click at [73, 299] on span "SOFA Review" at bounding box center [64, 302] width 63 height 13
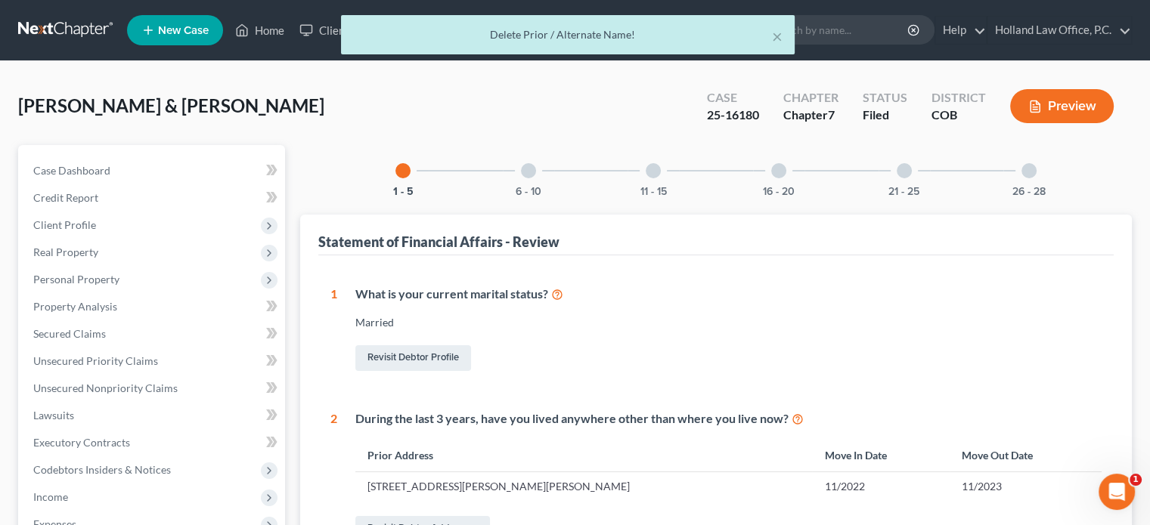
click at [1030, 175] on div at bounding box center [1028, 170] width 15 height 15
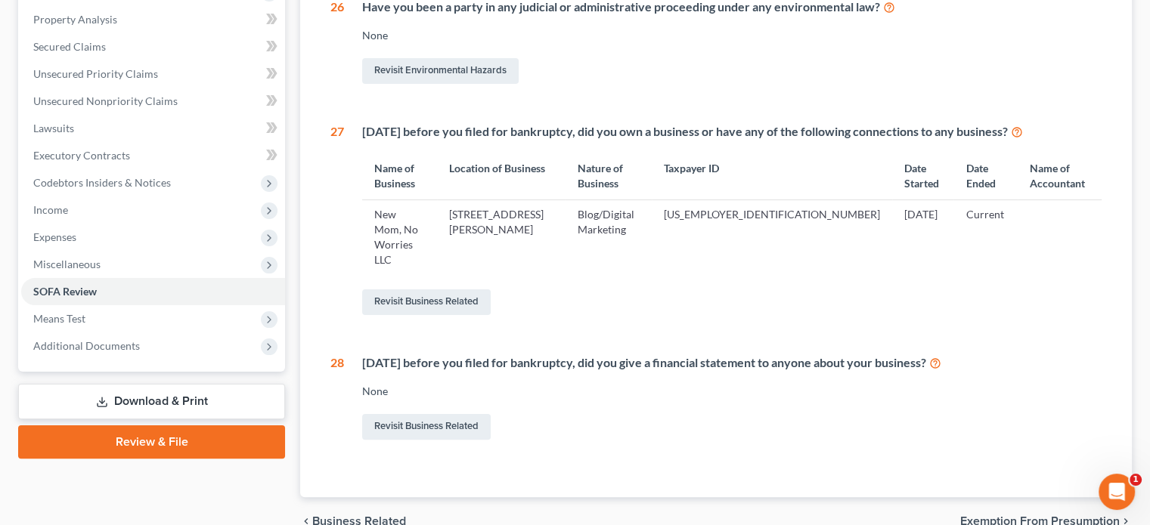
scroll to position [302, 0]
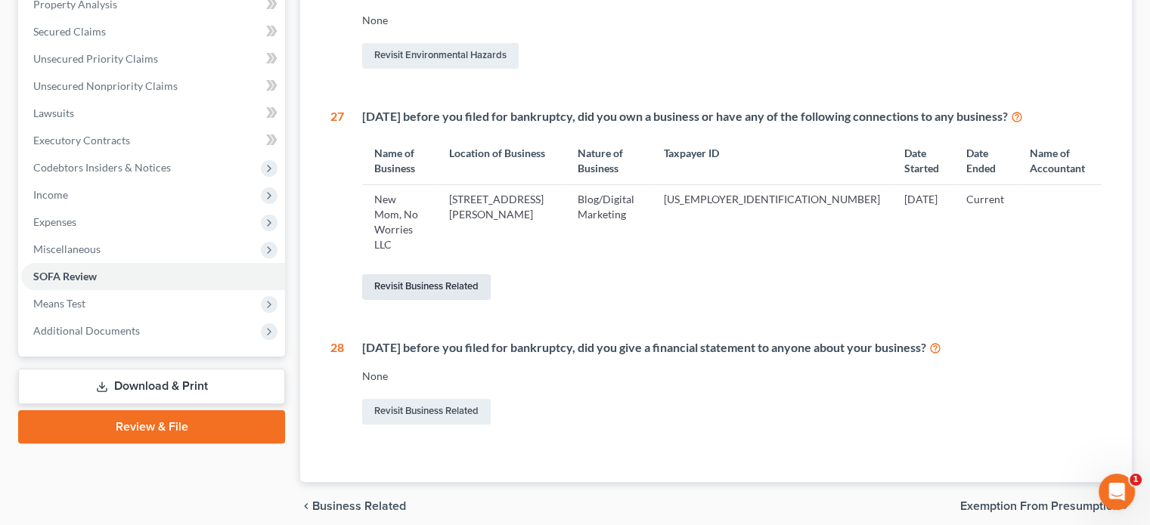
click at [451, 274] on link "Revisit Business Related" at bounding box center [426, 287] width 129 height 26
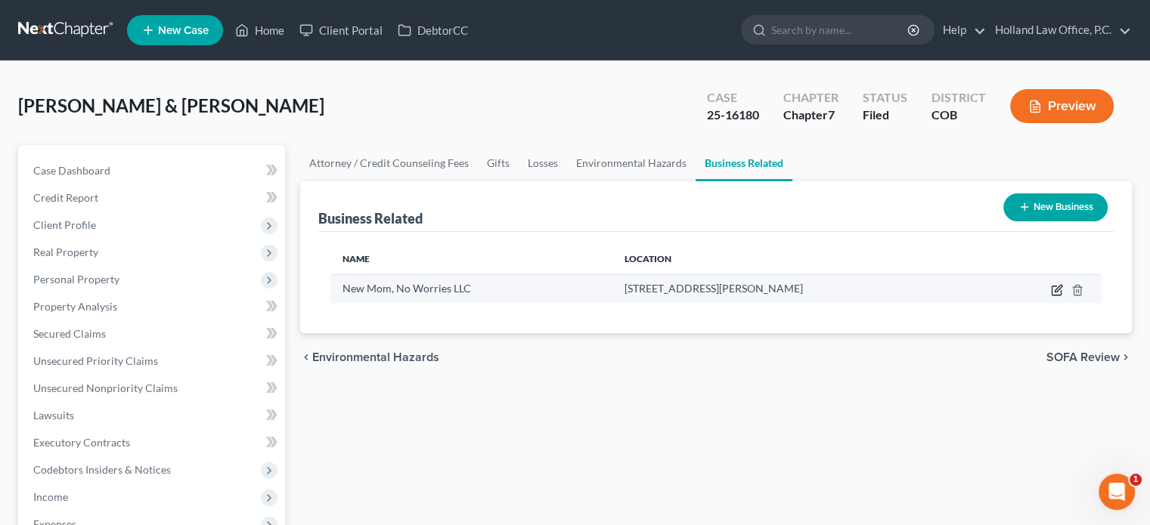
click at [1058, 287] on icon "button" at bounding box center [1057, 290] width 12 height 12
select select "member"
select select "5"
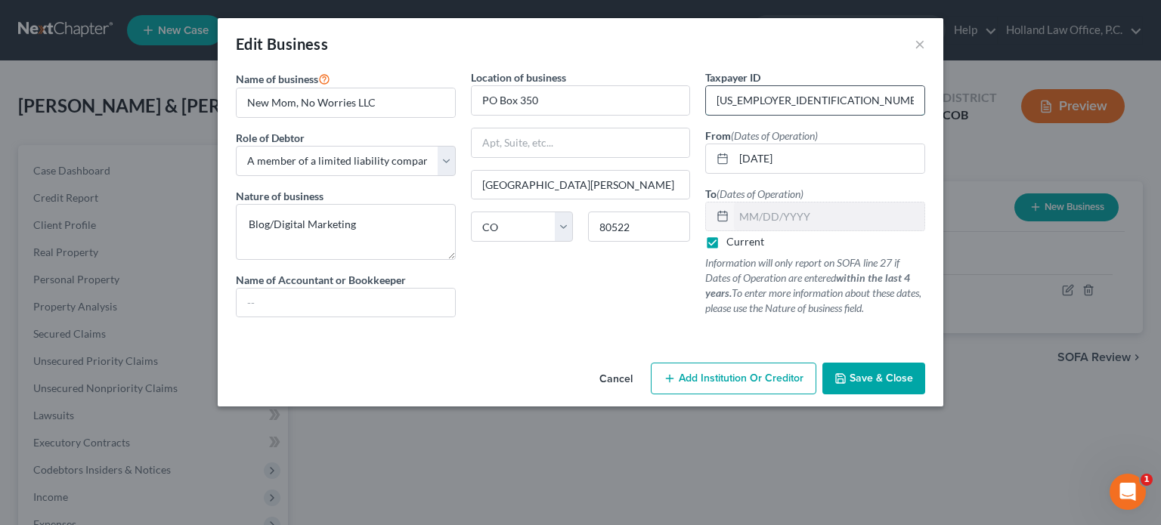
click at [832, 97] on input "20-2317142" at bounding box center [815, 100] width 218 height 29
type input "2"
click at [856, 377] on span "Save & Close" at bounding box center [882, 378] width 64 height 13
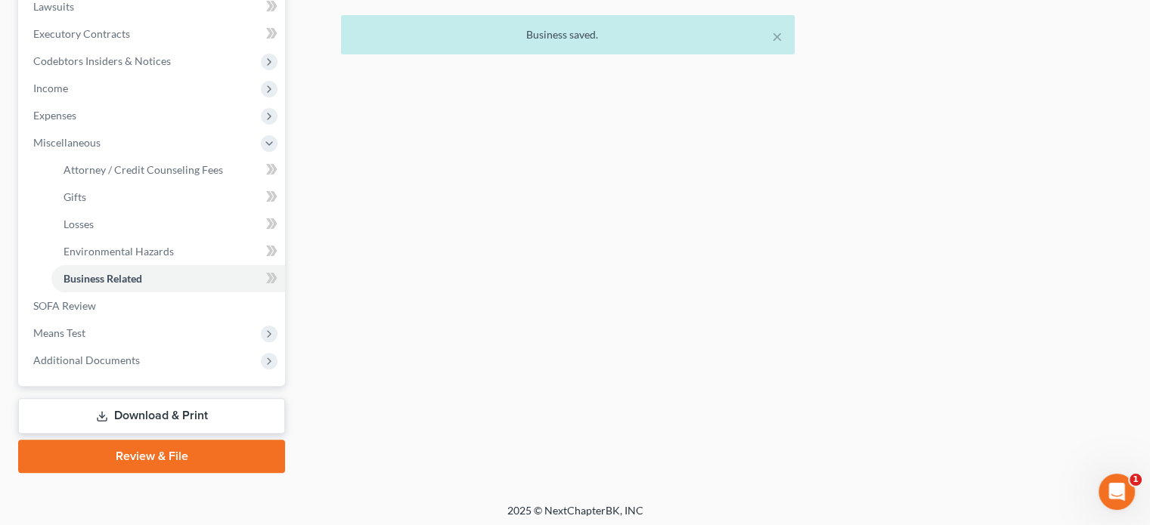
scroll to position [413, 0]
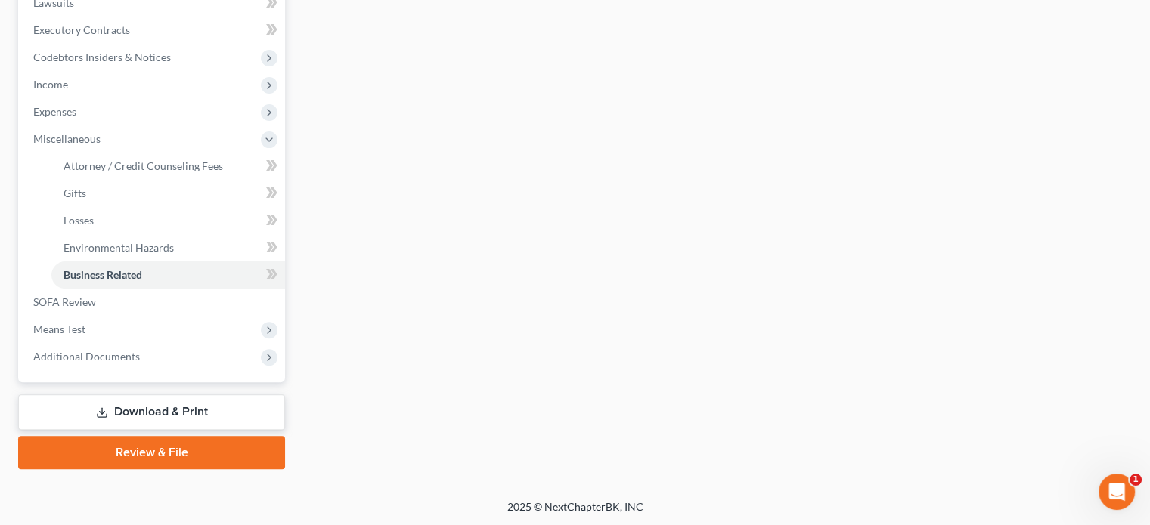
click at [139, 411] on link "Download & Print" at bounding box center [151, 413] width 267 height 36
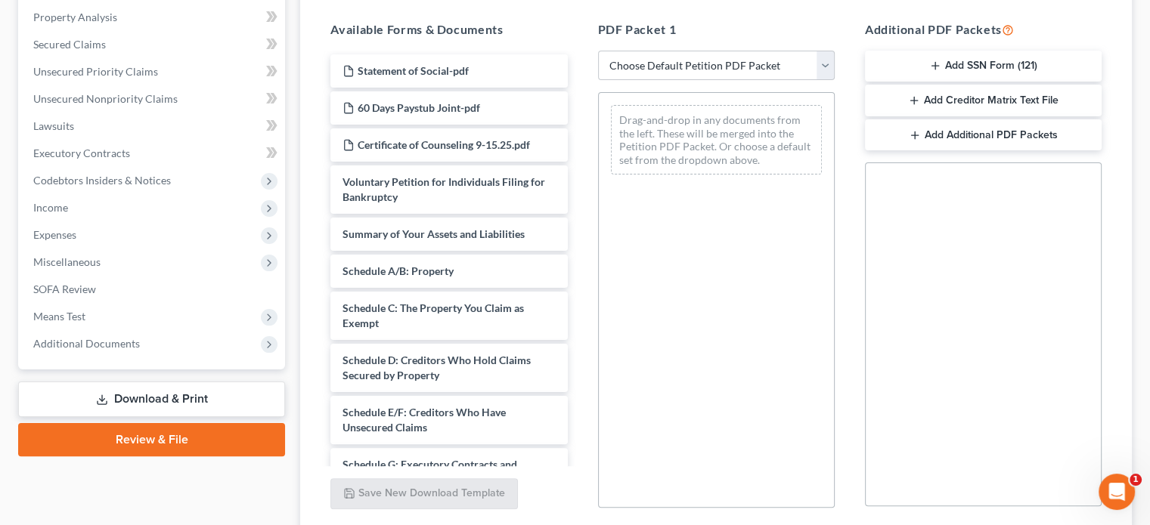
scroll to position [302, 0]
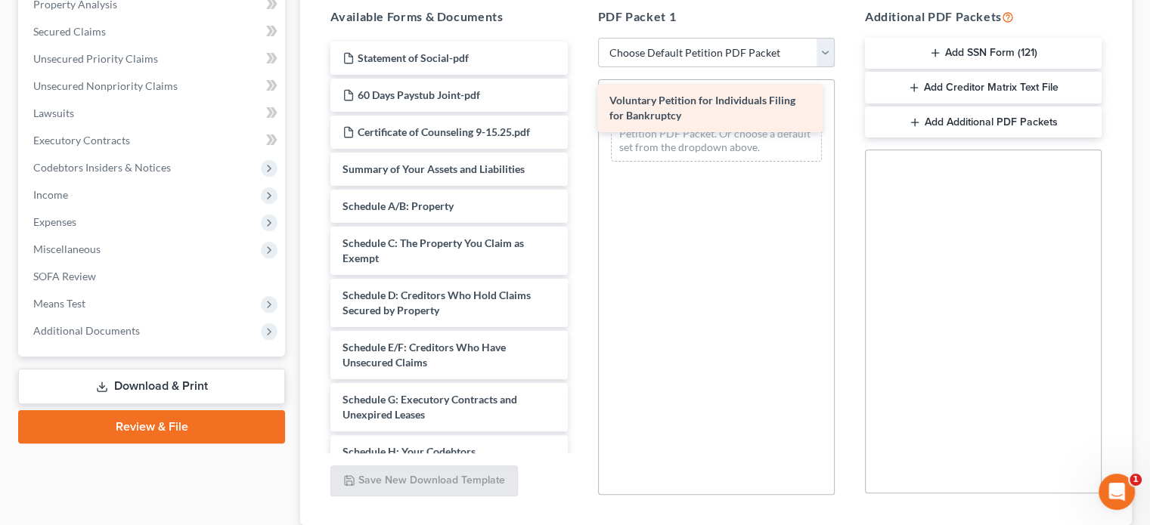
drag, startPoint x: 521, startPoint y: 172, endPoint x: 788, endPoint y: 104, distance: 275.2
click at [579, 104] on div "Voluntary Petition for Individuals Filing for Bankruptcy Statement of Social-pd…" at bounding box center [448, 478] width 261 height 873
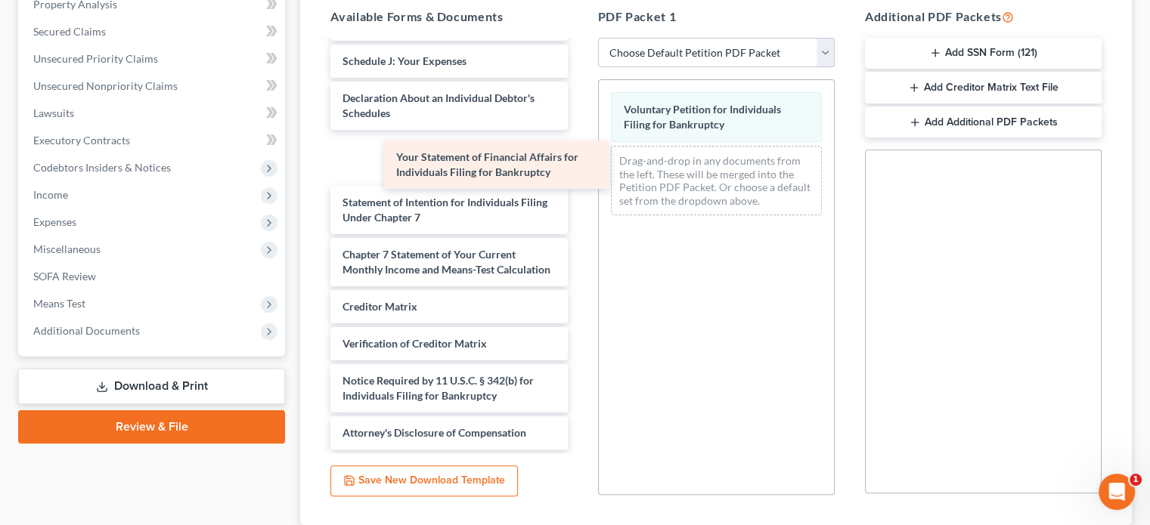
scroll to position [427, 0]
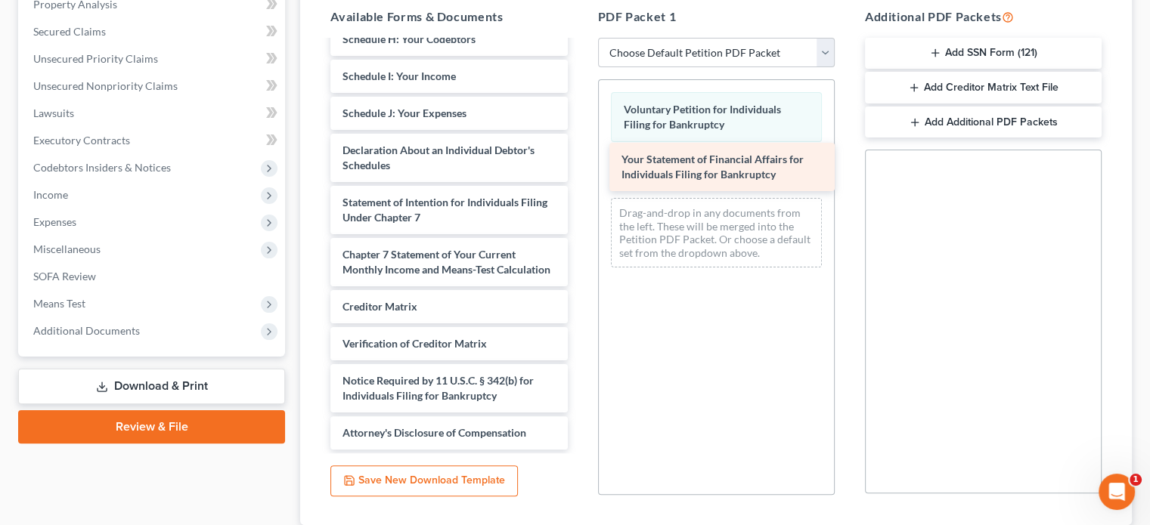
drag, startPoint x: 476, startPoint y: 143, endPoint x: 755, endPoint y: 168, distance: 280.1
click at [579, 168] on div "Your Statement of Financial Affairs for Individuals Filing for Bankruptcy State…" at bounding box center [448, 39] width 261 height 821
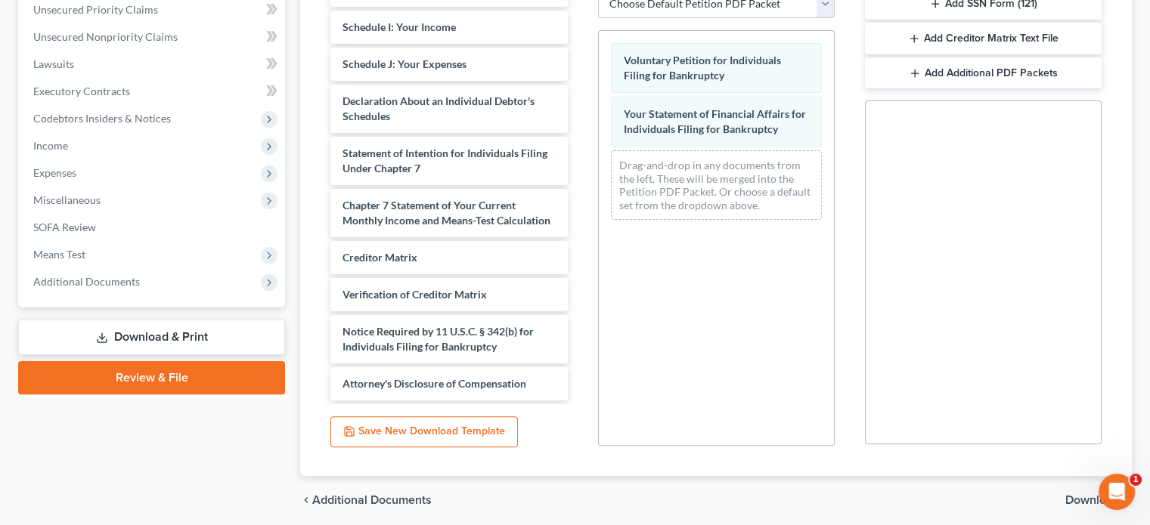
scroll to position [407, 0]
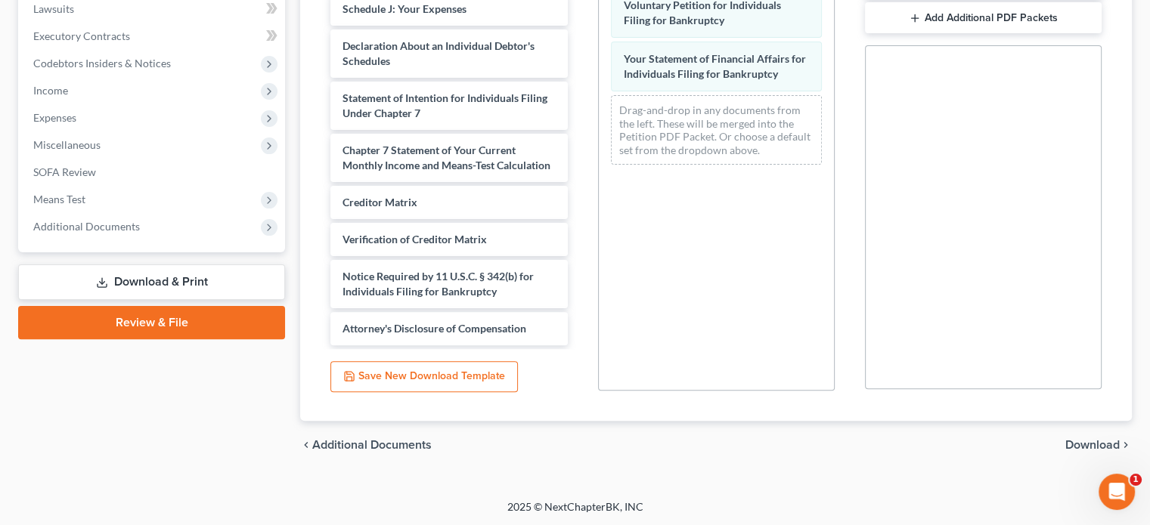
click at [1085, 445] on span "Download" at bounding box center [1092, 445] width 54 height 12
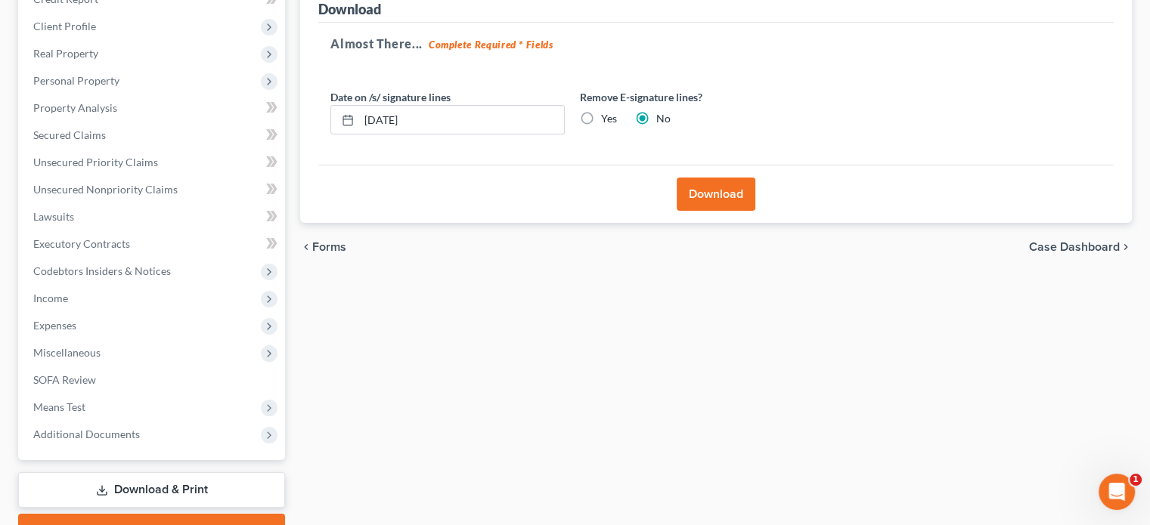
scroll to position [50, 0]
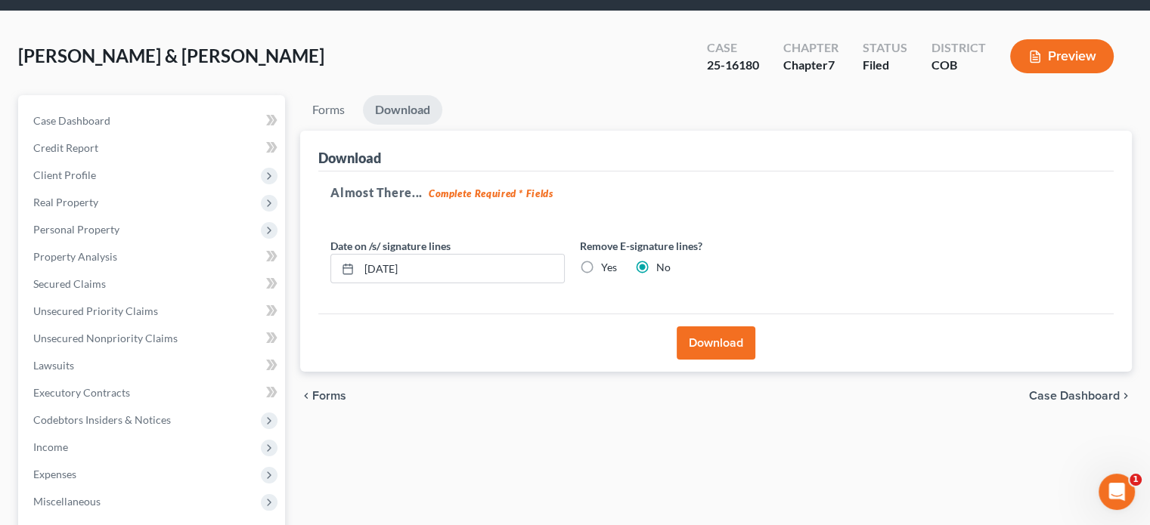
click at [601, 262] on label "Yes" at bounding box center [609, 267] width 16 height 15
click at [607, 262] on input "Yes" at bounding box center [612, 265] width 10 height 10
radio input "true"
radio input "false"
click at [714, 345] on button "Download" at bounding box center [716, 343] width 79 height 33
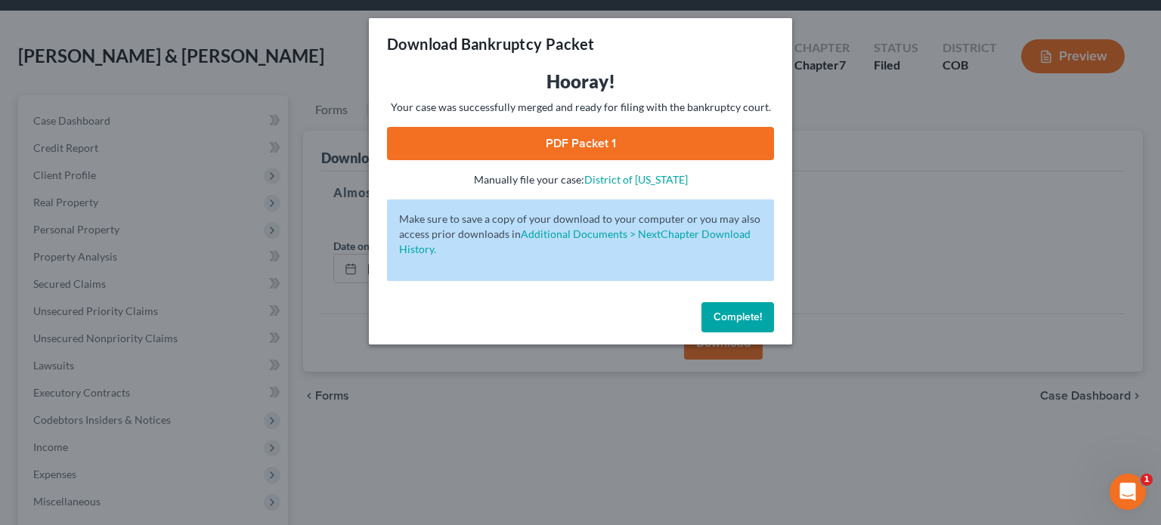
click at [592, 141] on link "PDF Packet 1" at bounding box center [580, 143] width 387 height 33
click at [751, 324] on button "Complete!" at bounding box center [738, 317] width 73 height 30
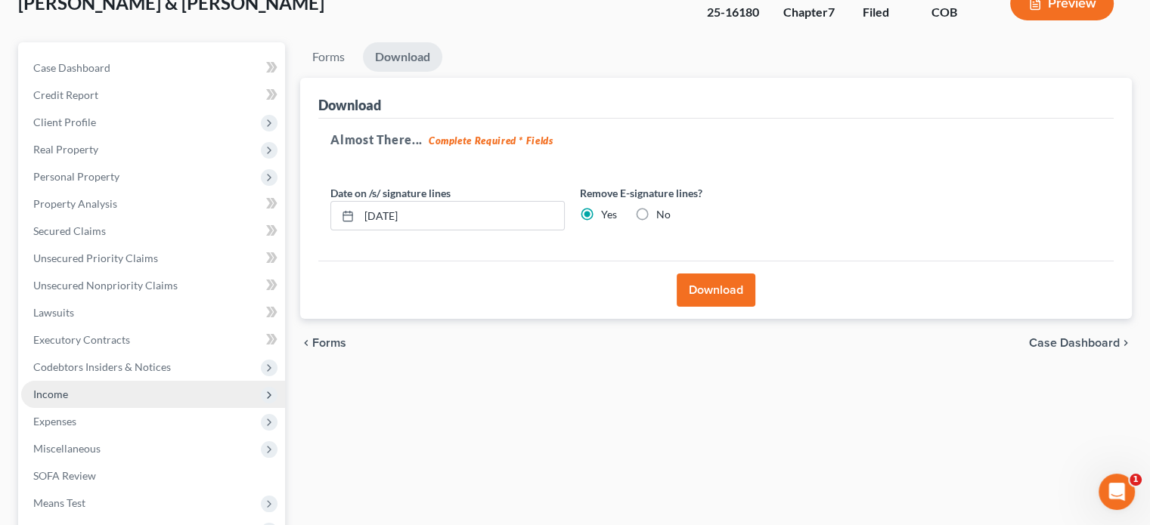
scroll to position [277, 0]
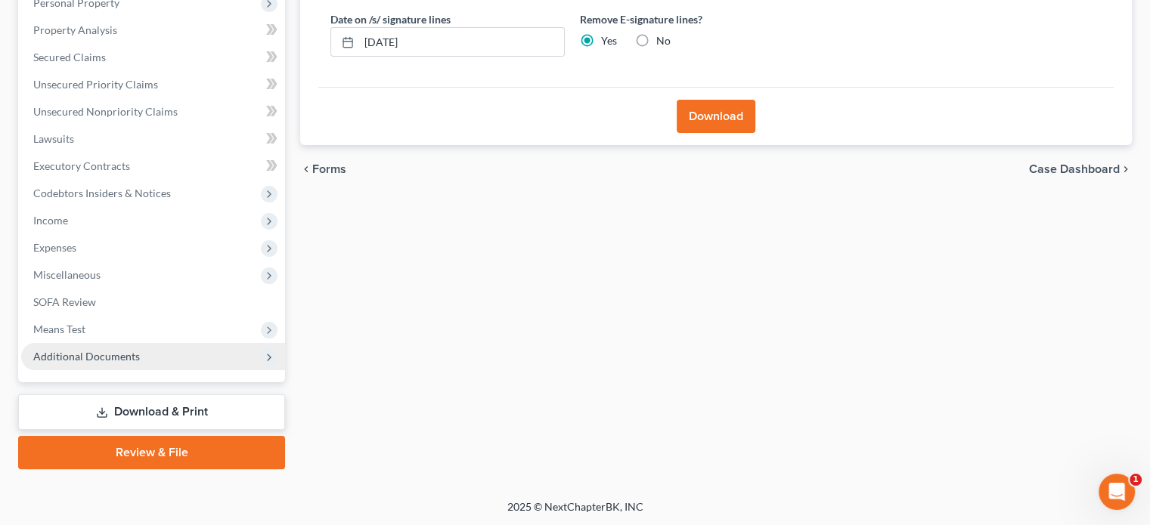
click at [74, 357] on span "Additional Documents" at bounding box center [86, 356] width 107 height 13
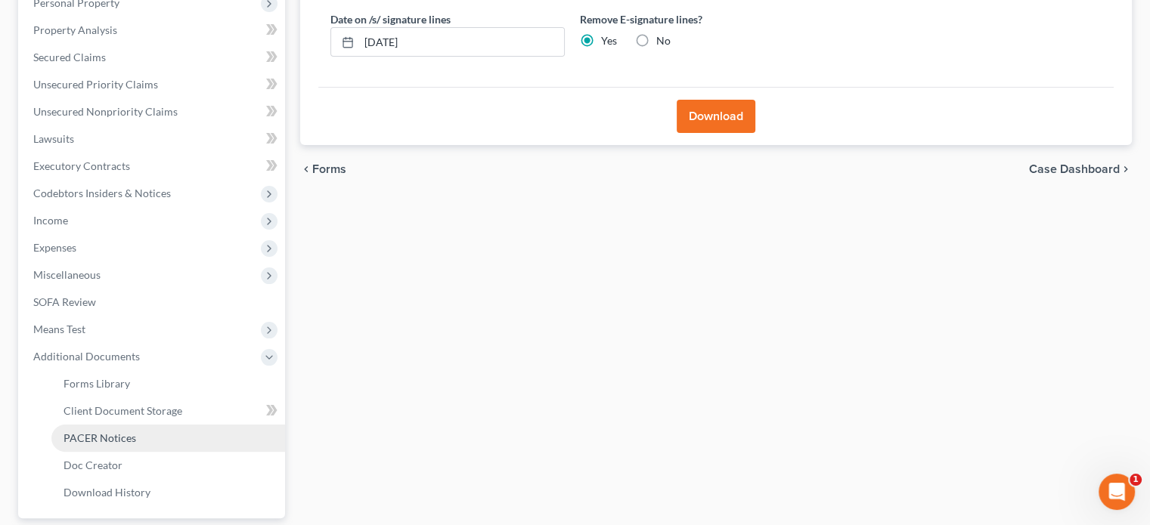
click at [111, 435] on span "PACER Notices" at bounding box center [100, 438] width 73 height 13
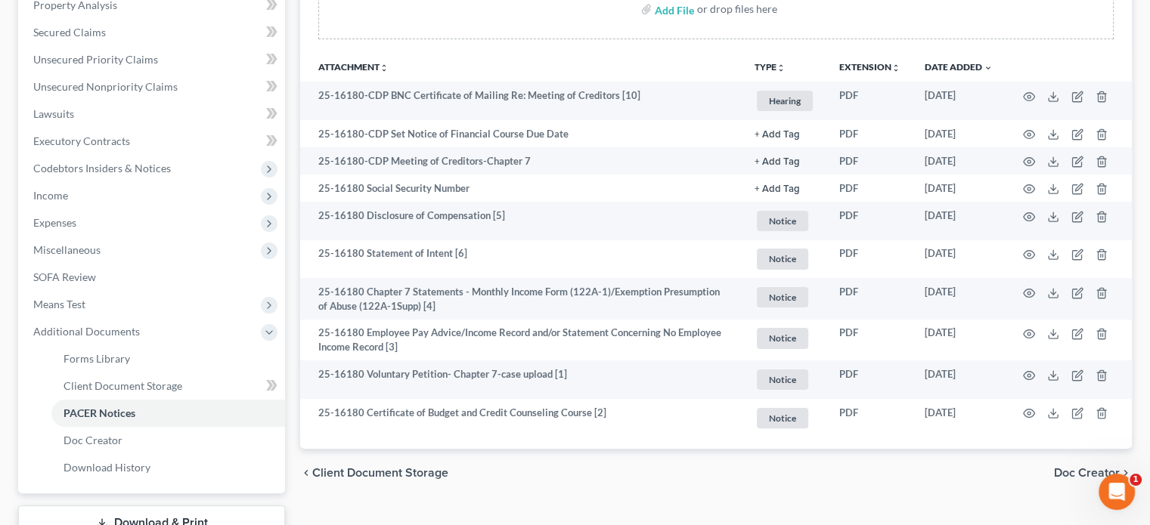
scroll to position [302, 0]
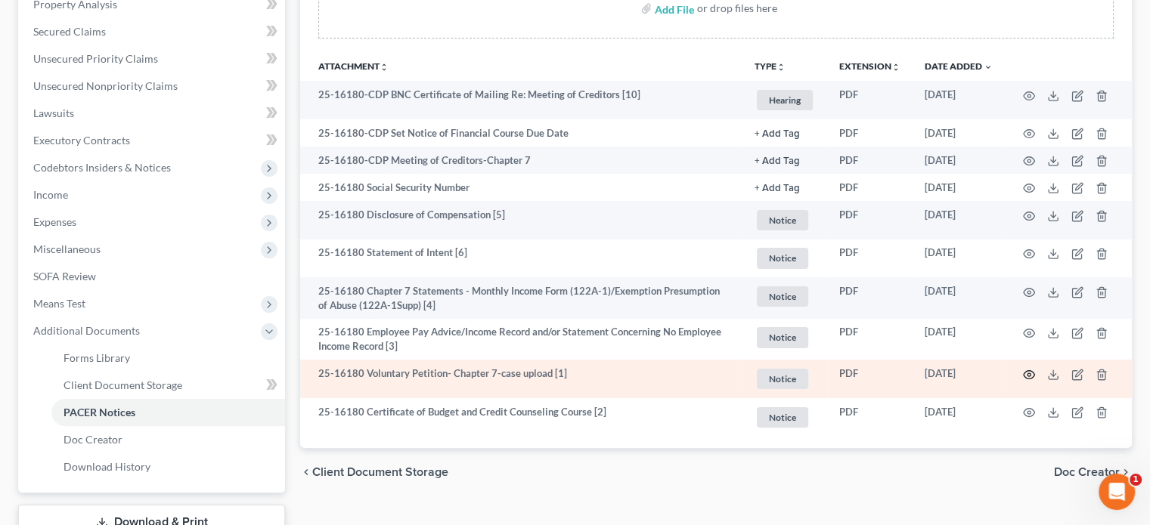
click at [1030, 374] on circle "button" at bounding box center [1028, 374] width 3 height 3
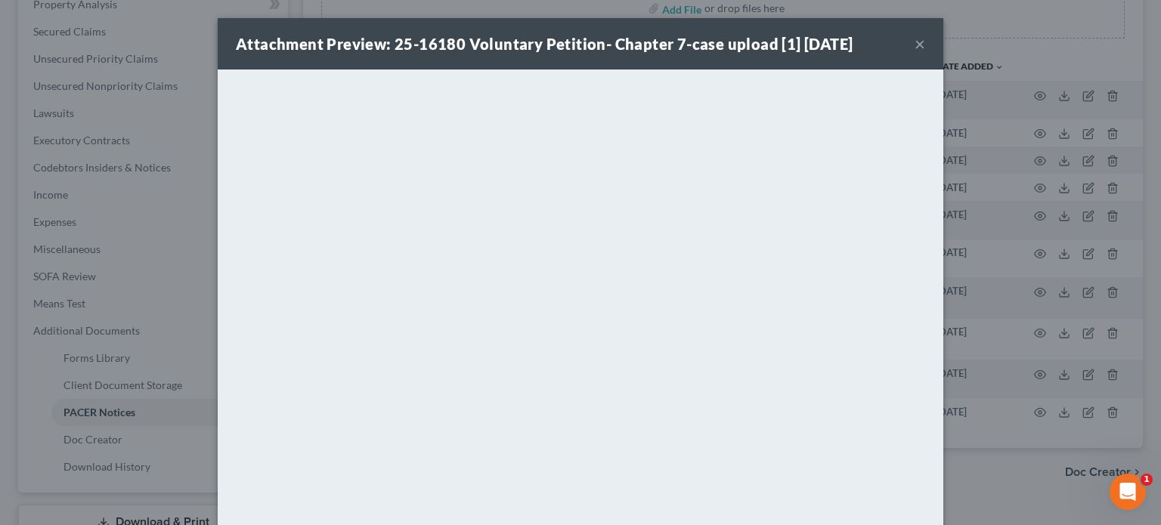
click at [915, 45] on button "×" at bounding box center [920, 44] width 11 height 18
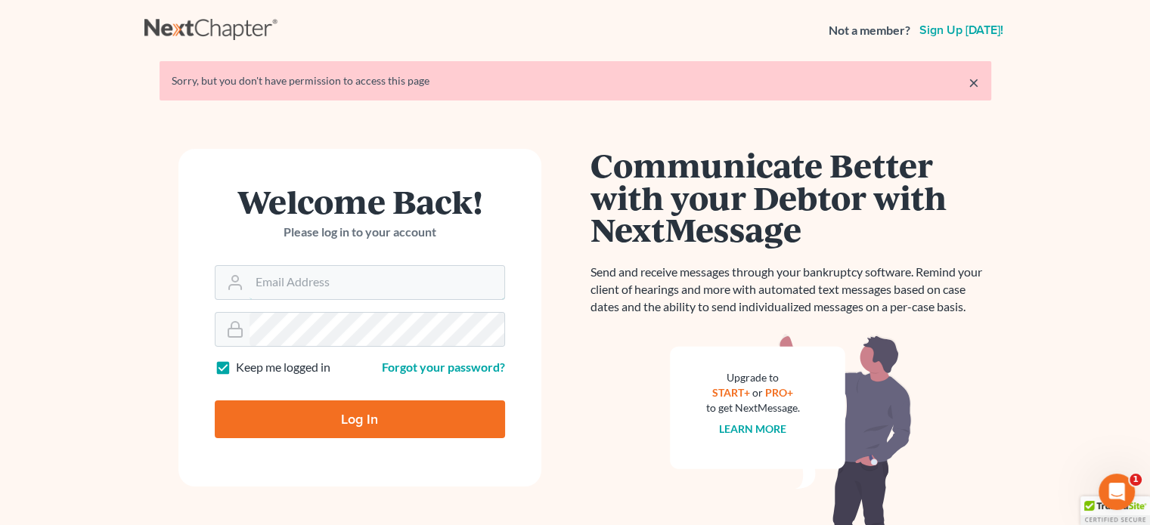
type input "steven@hollandlaw970.com"
click at [382, 425] on input "Log In" at bounding box center [360, 420] width 290 height 38
type input "Thinking..."
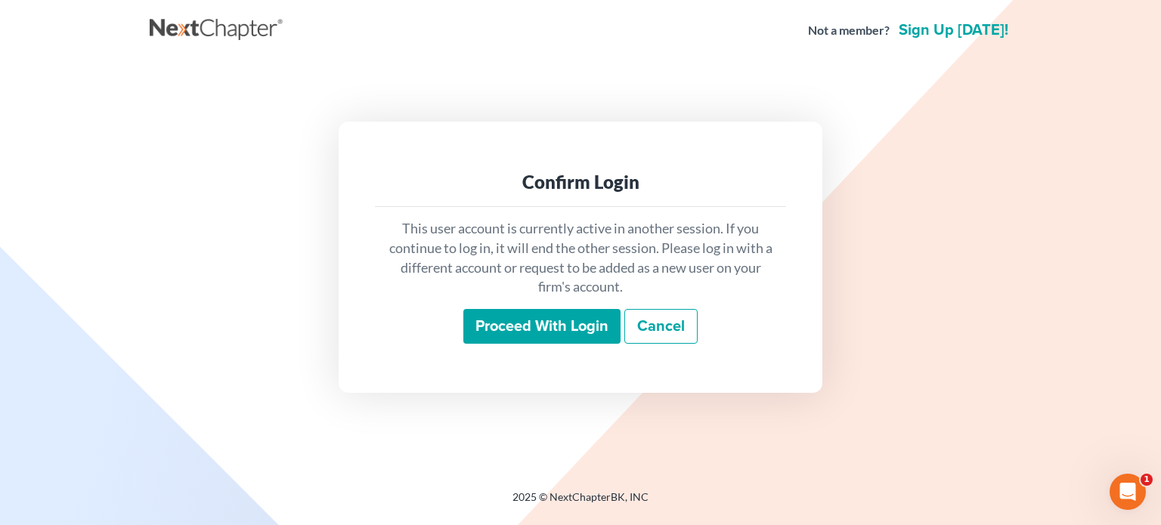
click at [532, 331] on input "Proceed with login" at bounding box center [541, 326] width 157 height 35
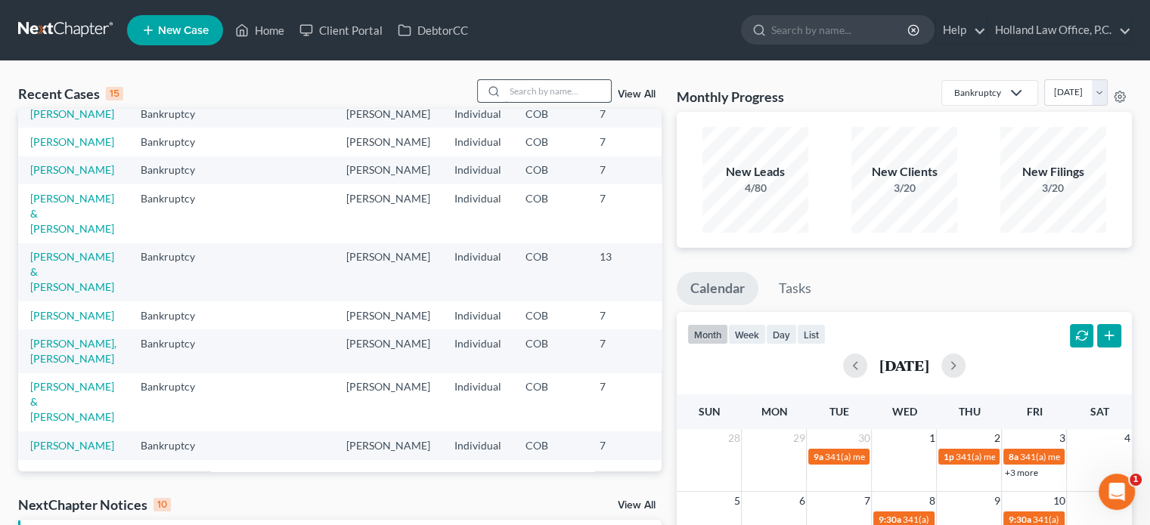
click at [544, 87] on input "search" at bounding box center [558, 91] width 106 height 22
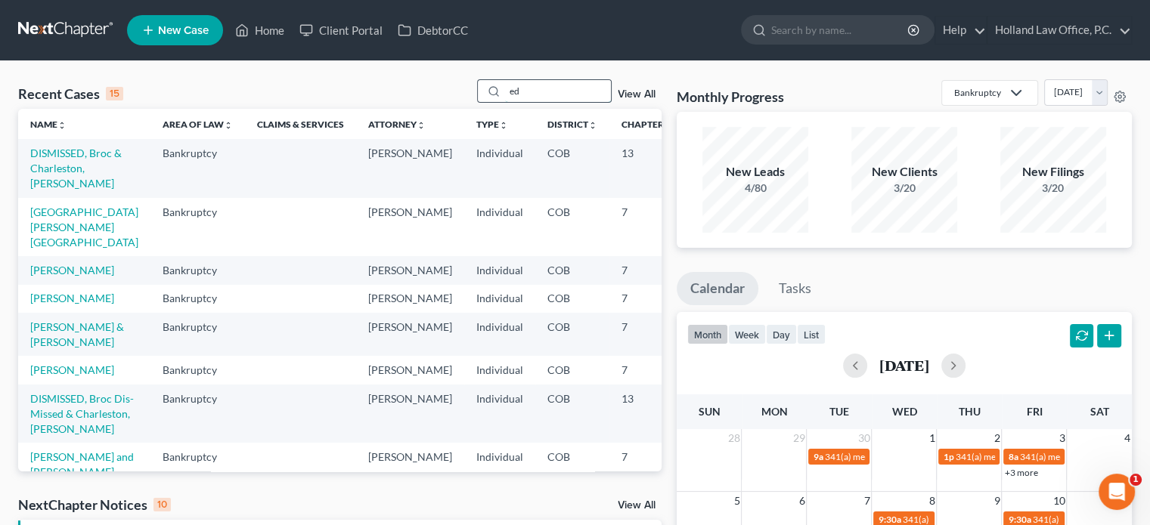
click at [529, 95] on input "ed" at bounding box center [558, 91] width 106 height 22
type input "e"
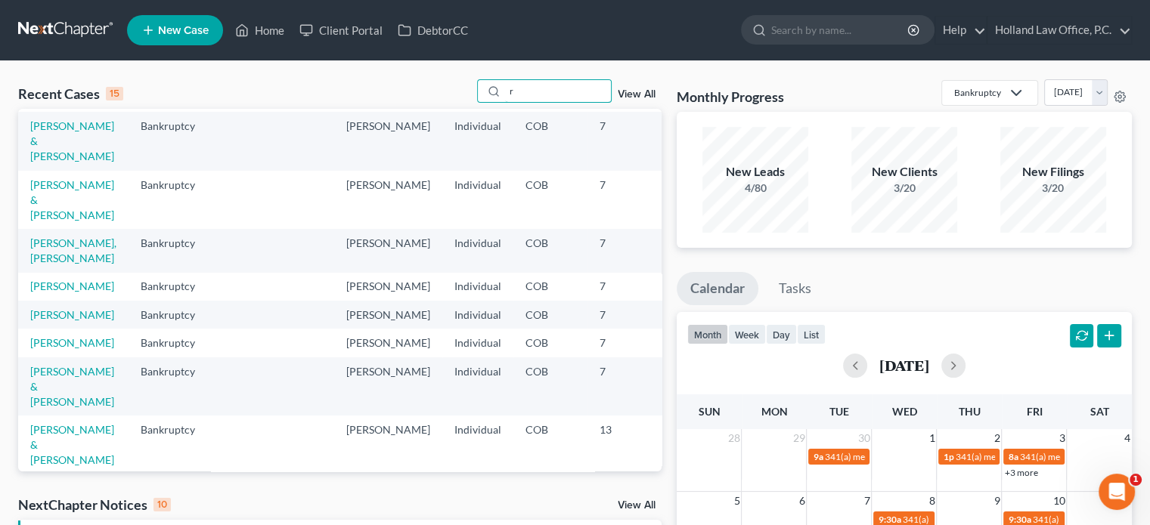
scroll to position [9, 0]
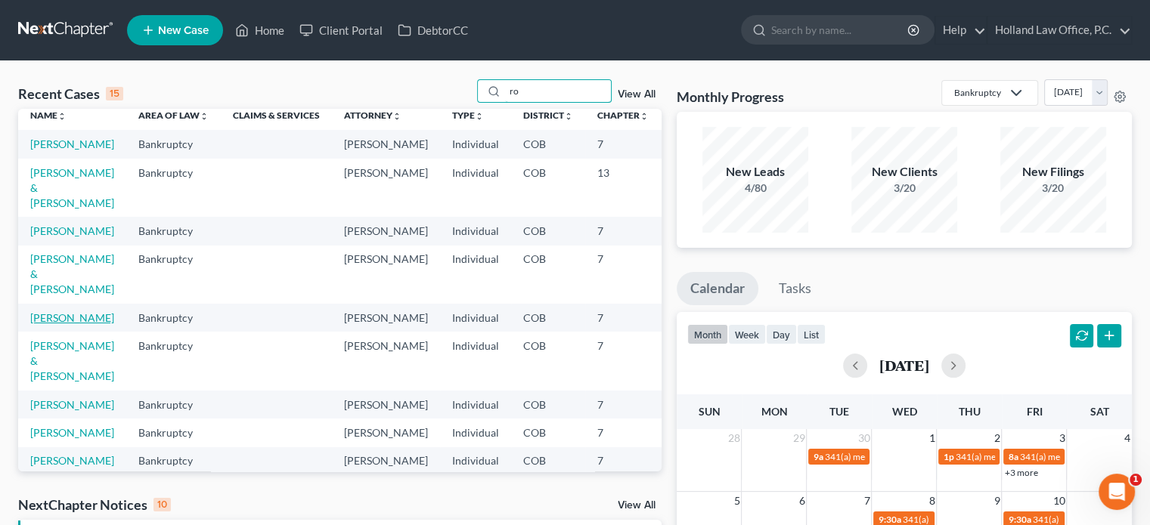
type input "ro"
click at [41, 324] on link "[PERSON_NAME]" at bounding box center [72, 317] width 84 height 13
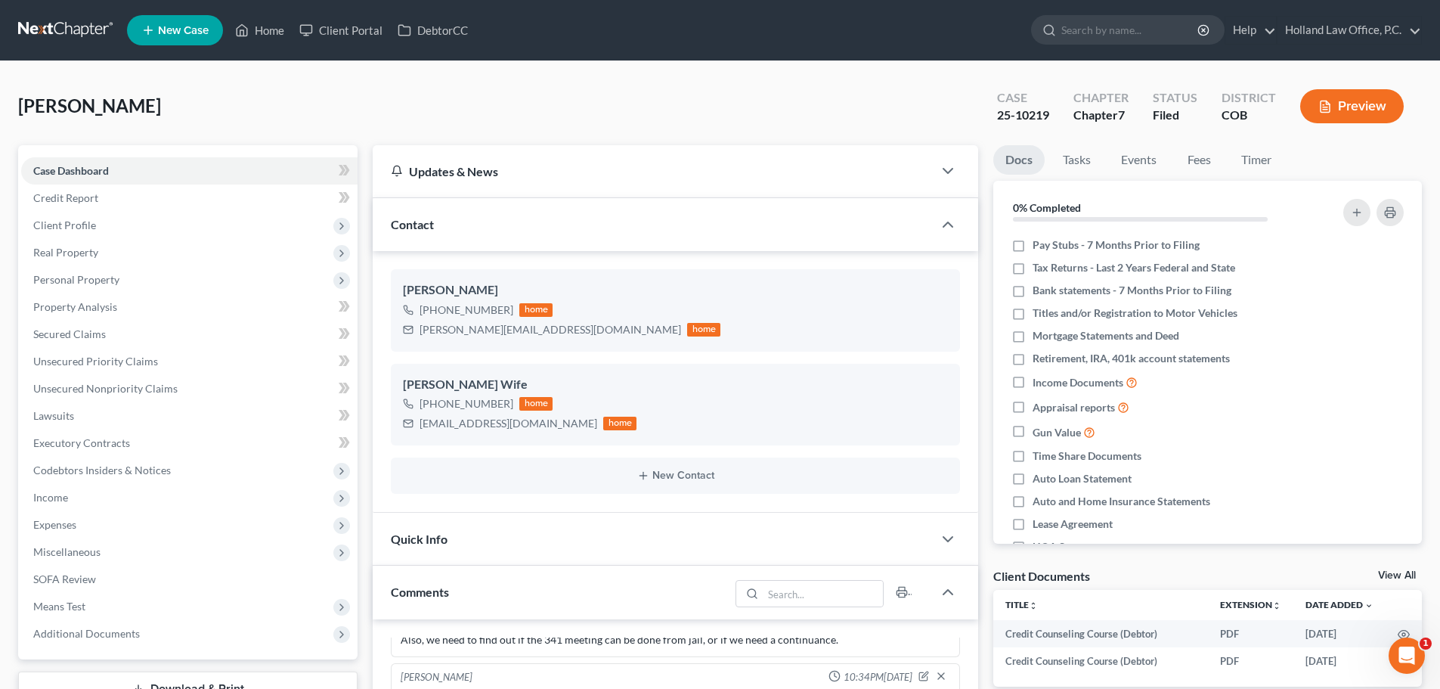
scroll to position [106, 0]
